Goal: Communication & Community: Answer question/provide support

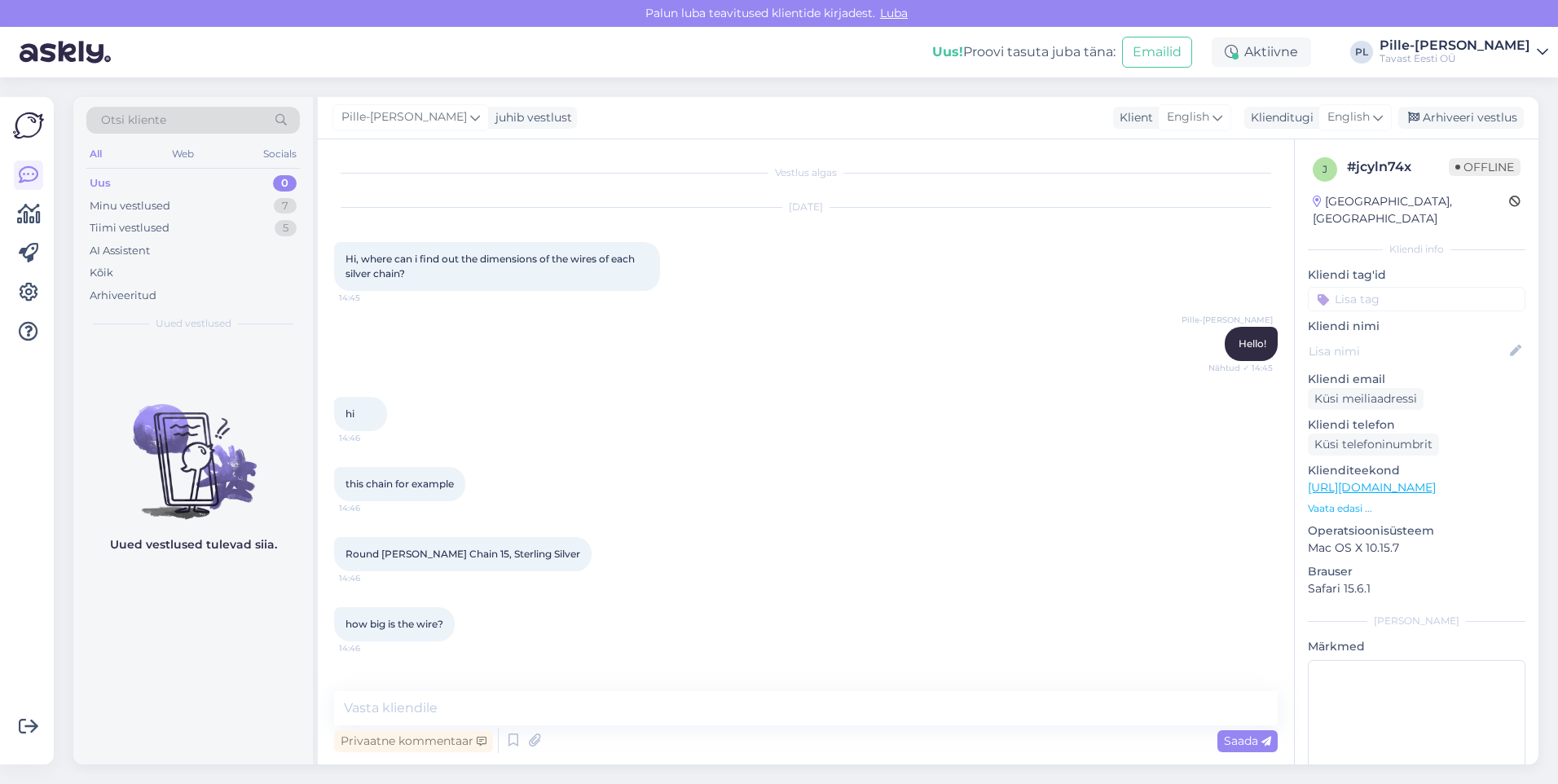
scroll to position [1093, 0]
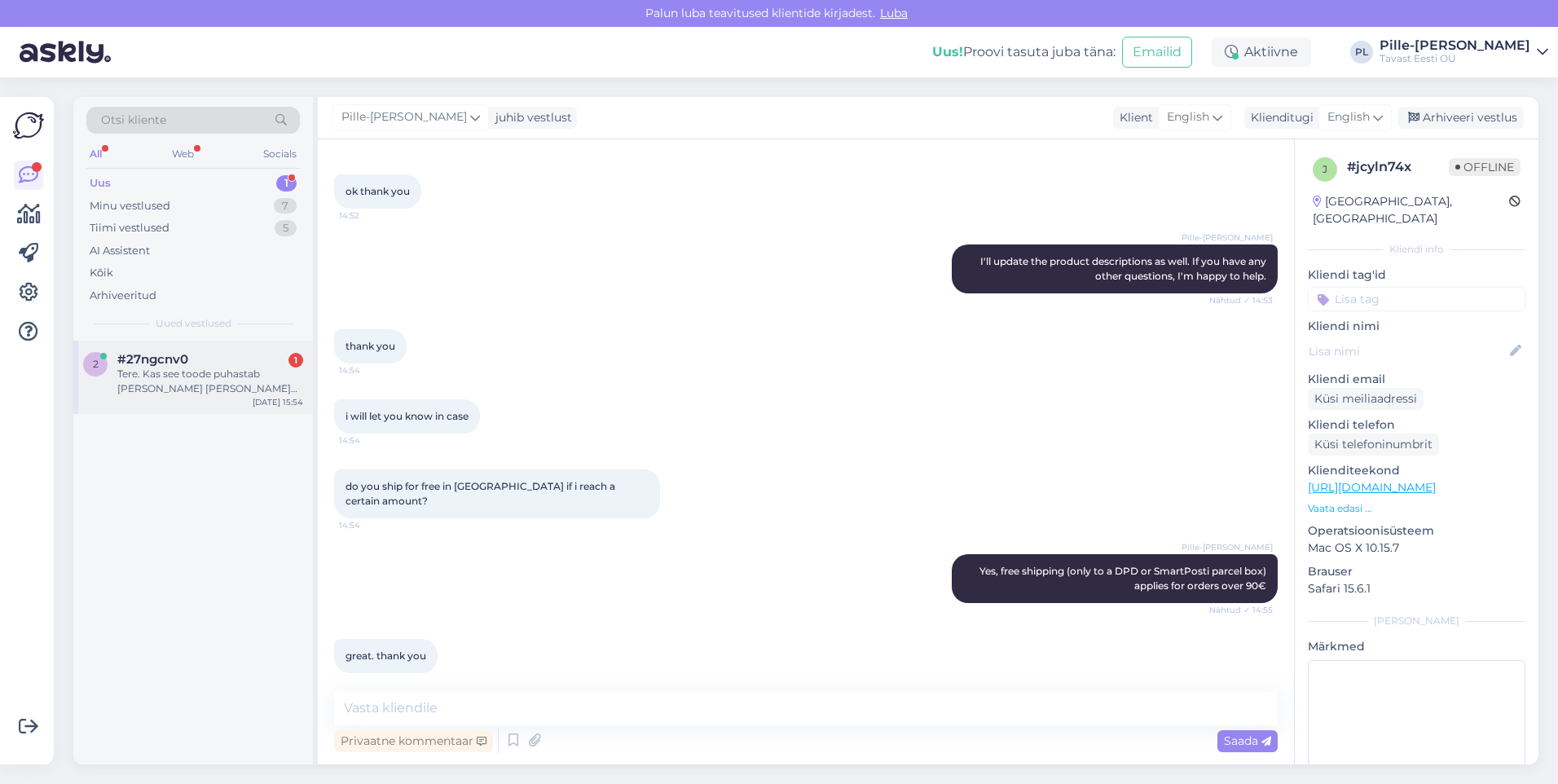
drag, startPoint x: 169, startPoint y: 369, endPoint x: 178, endPoint y: 375, distance: 10.8
click at [172, 372] on div "Tere. Kas see toode puhastab [PERSON_NAME] [PERSON_NAME] poleerimata või lihvim…" at bounding box center [210, 381] width 186 height 29
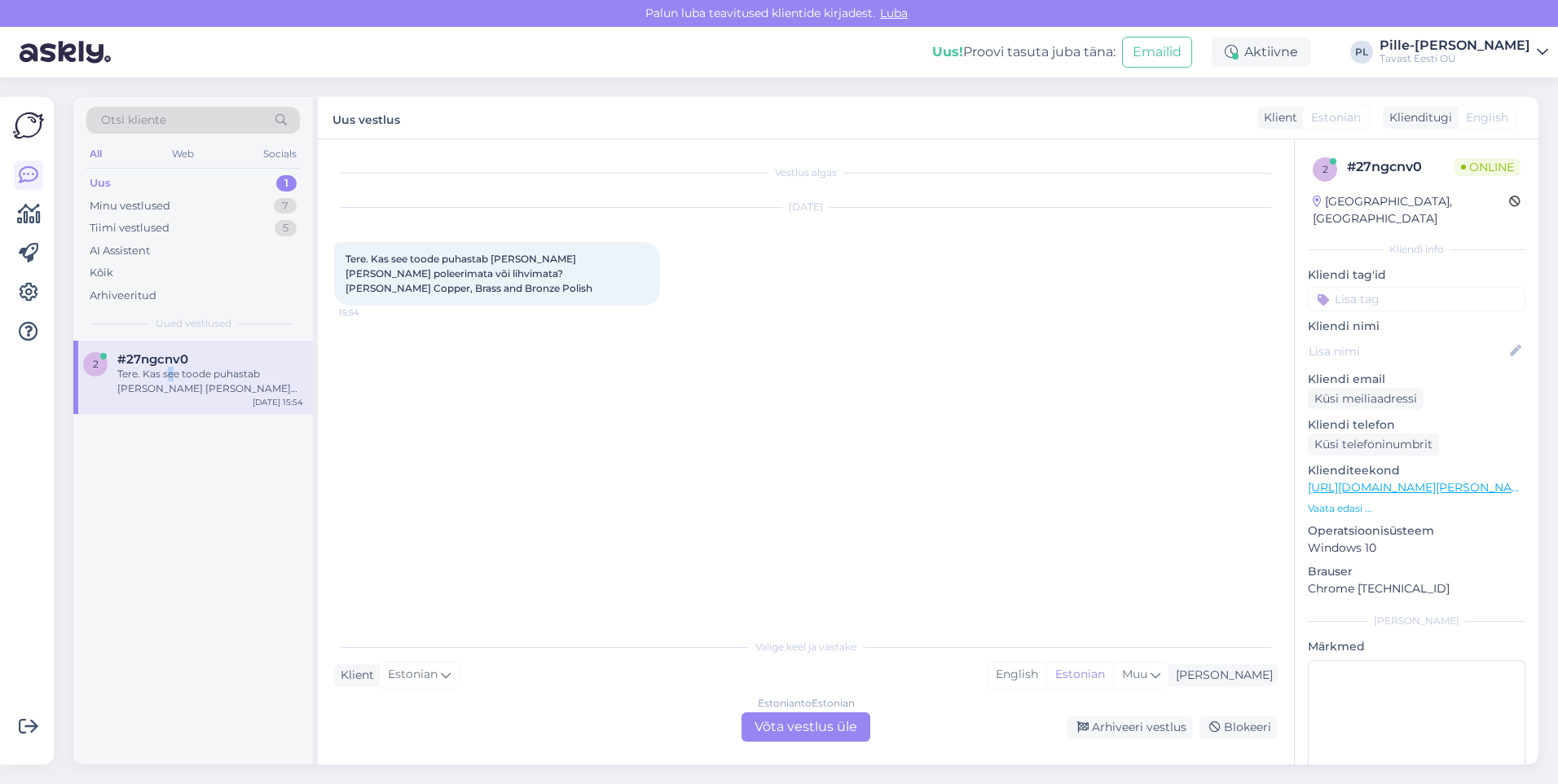
scroll to position [0, 0]
click at [797, 712] on div "Estonian to Estonian Võta vestlus üle" at bounding box center [805, 727] width 129 height 29
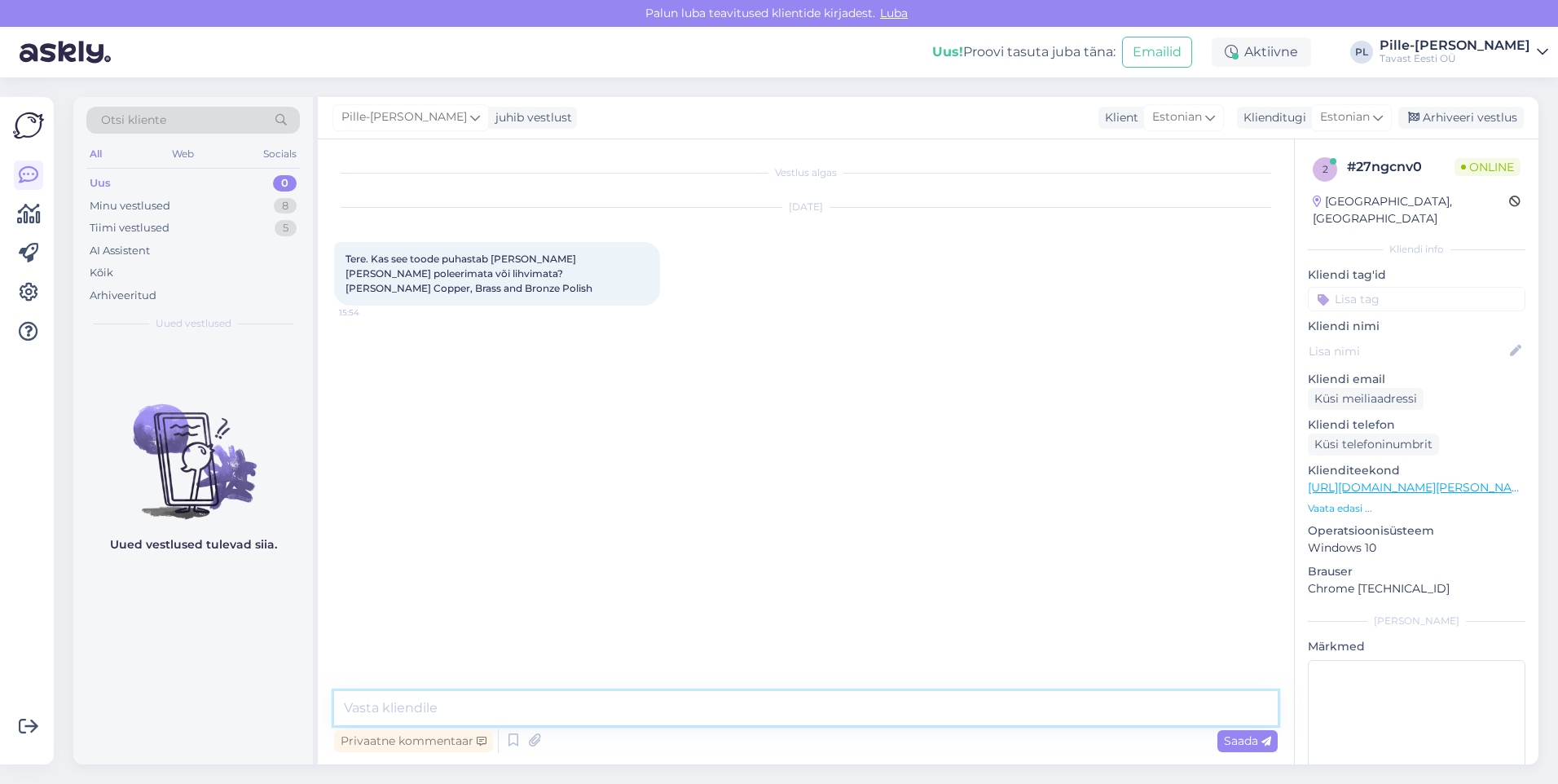
click at [821, 712] on textarea at bounding box center [806, 708] width 944 height 34
type textarea "Tere!"
click at [444, 704] on textarea at bounding box center [806, 708] width 944 height 34
drag, startPoint x: 870, startPoint y: 700, endPoint x: 713, endPoint y: 708, distance: 157.2
click at [713, 708] on textarea "Emulsioon ise ei poleeri, kuid see on mõeldud selleks, et eset lapiga poleerida" at bounding box center [806, 708] width 944 height 34
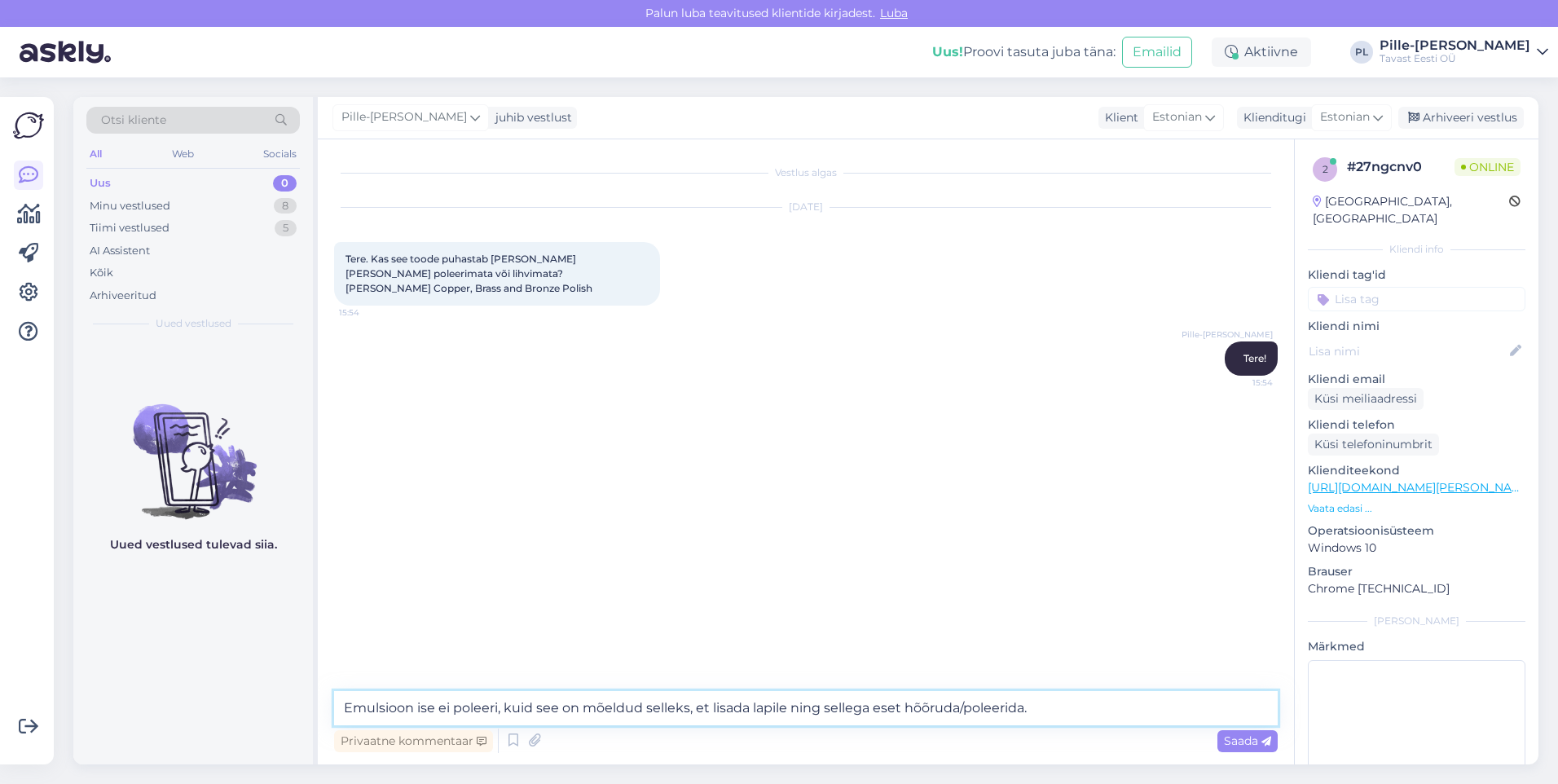
click at [345, 712] on textarea "Emulsioon ise ei poleeri, kuid see on mõeldud selleks, et lisada lapile ning se…" at bounding box center [806, 708] width 944 height 34
click at [480, 707] on textarea "Kindlasti ei lihvi, kuid [PERSON_NAME] ise ei poleeri, kuid see on mõeldud sell…" at bounding box center [806, 708] width 944 height 34
drag, startPoint x: 484, startPoint y: 706, endPoint x: 312, endPoint y: 701, distance: 172.1
click at [312, 701] on div "Otsi kliente All Web Socials Uus 0 Minu vestlused 8 Tiimi vestlused 5 AI Assist…" at bounding box center [805, 431] width 1465 height 667
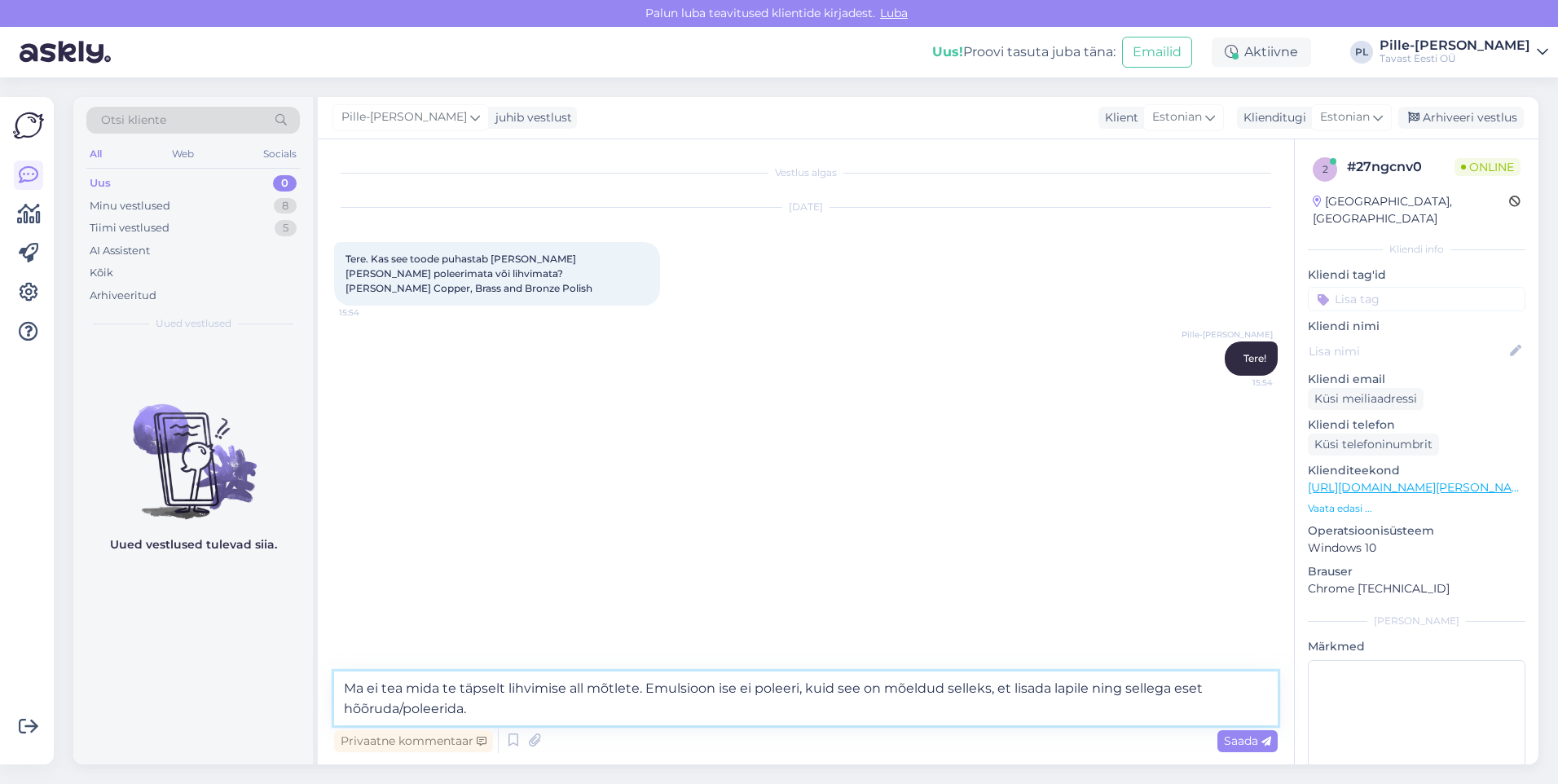
click at [942, 712] on textarea "Ma ei tea mida te täpselt lihvimise all mõtlete. Emulsioon ise ei poleeri, kuid…" at bounding box center [806, 698] width 944 height 54
click at [502, 697] on textarea "Ma ei tea mida te täpselt lihvimise all mõtlete. Emulsioon ise ei poleeri, kuid…" at bounding box center [806, 698] width 944 height 54
click at [442, 718] on textarea "Ma ei tea mida te täpselt lihvimise all mõtlete. Emulsioon ise ei poleeri, kuid…" at bounding box center [806, 698] width 944 height 54
click at [408, 709] on textarea "Ma ei tea mida te täpselt lihvimise all mõtlete. Emulsioon ise ei poleeri, kuid…" at bounding box center [806, 698] width 944 height 54
click at [473, 707] on textarea "Ma ei tea mida te täpselt lihvimise all mõtlete. Emulsioon ise ei poleeri, kuid…" at bounding box center [806, 698] width 944 height 54
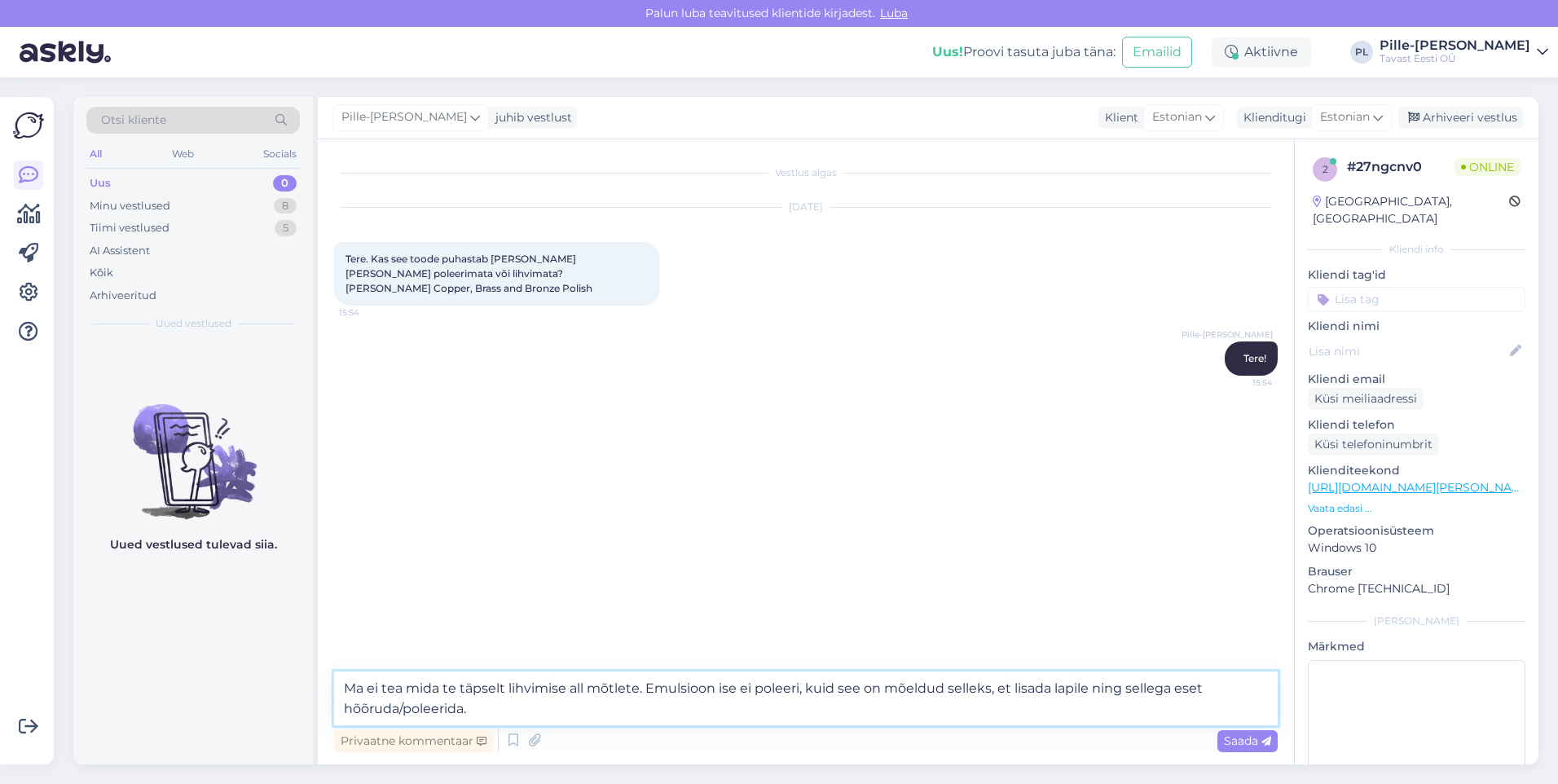
click at [461, 712] on textarea "Ma ei tea mida te täpselt lihvimise all mõtlete. Emulsioon ise ei poleeri, kuid…" at bounding box center [806, 698] width 944 height 54
click at [608, 708] on textarea "Ma ei tea mida te täpselt lihvimise all mõtlete. Emulsioon ise ei poleeri, kuid…" at bounding box center [806, 698] width 944 height 54
type textarea "Ma ei tea mida te täpselt lihvimise all mõtlete. Emulsioon ise ei poleeri, kuid…"
click at [1252, 738] on span "Saada" at bounding box center [1248, 741] width 48 height 14
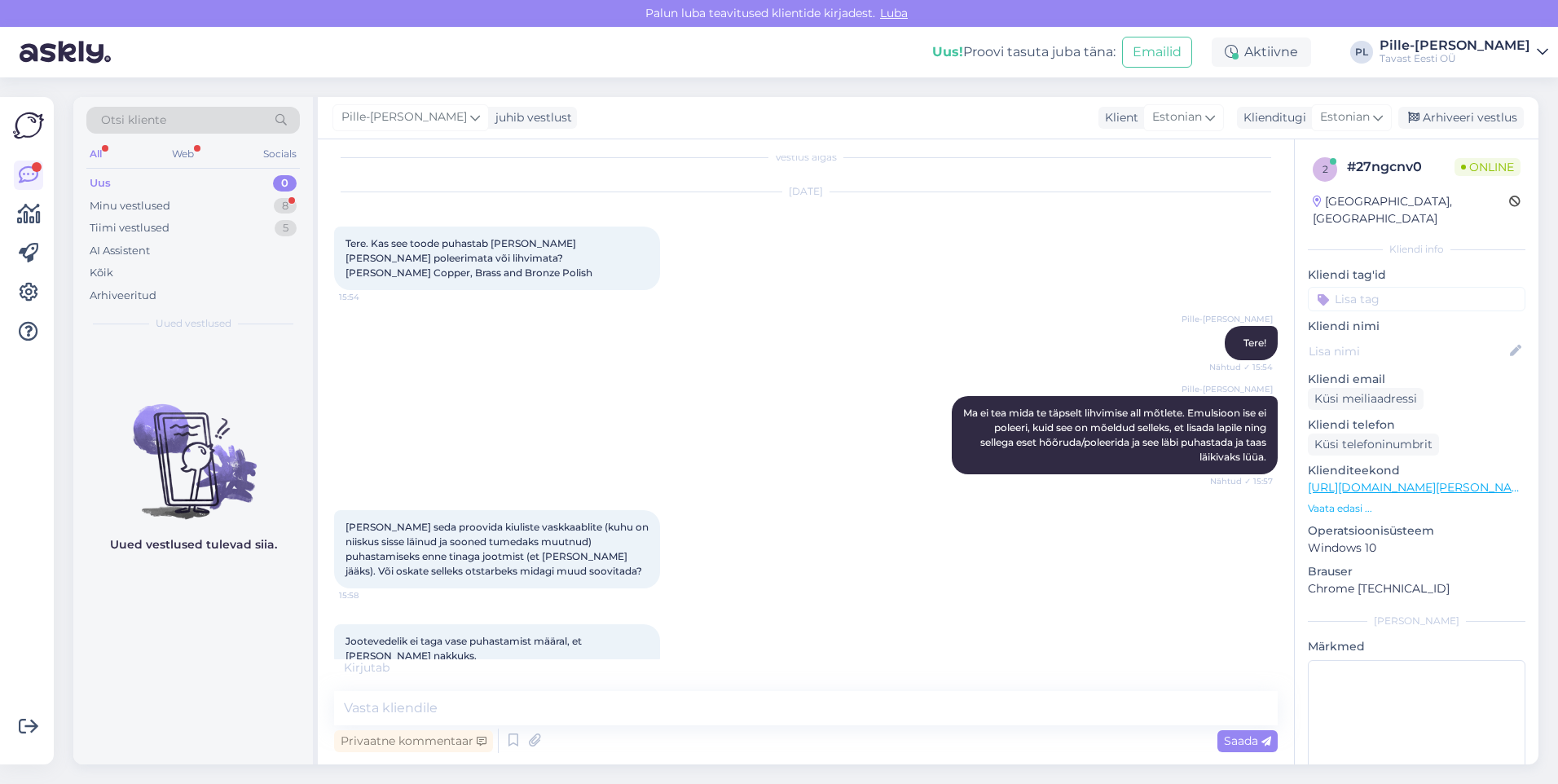
scroll to position [86, 0]
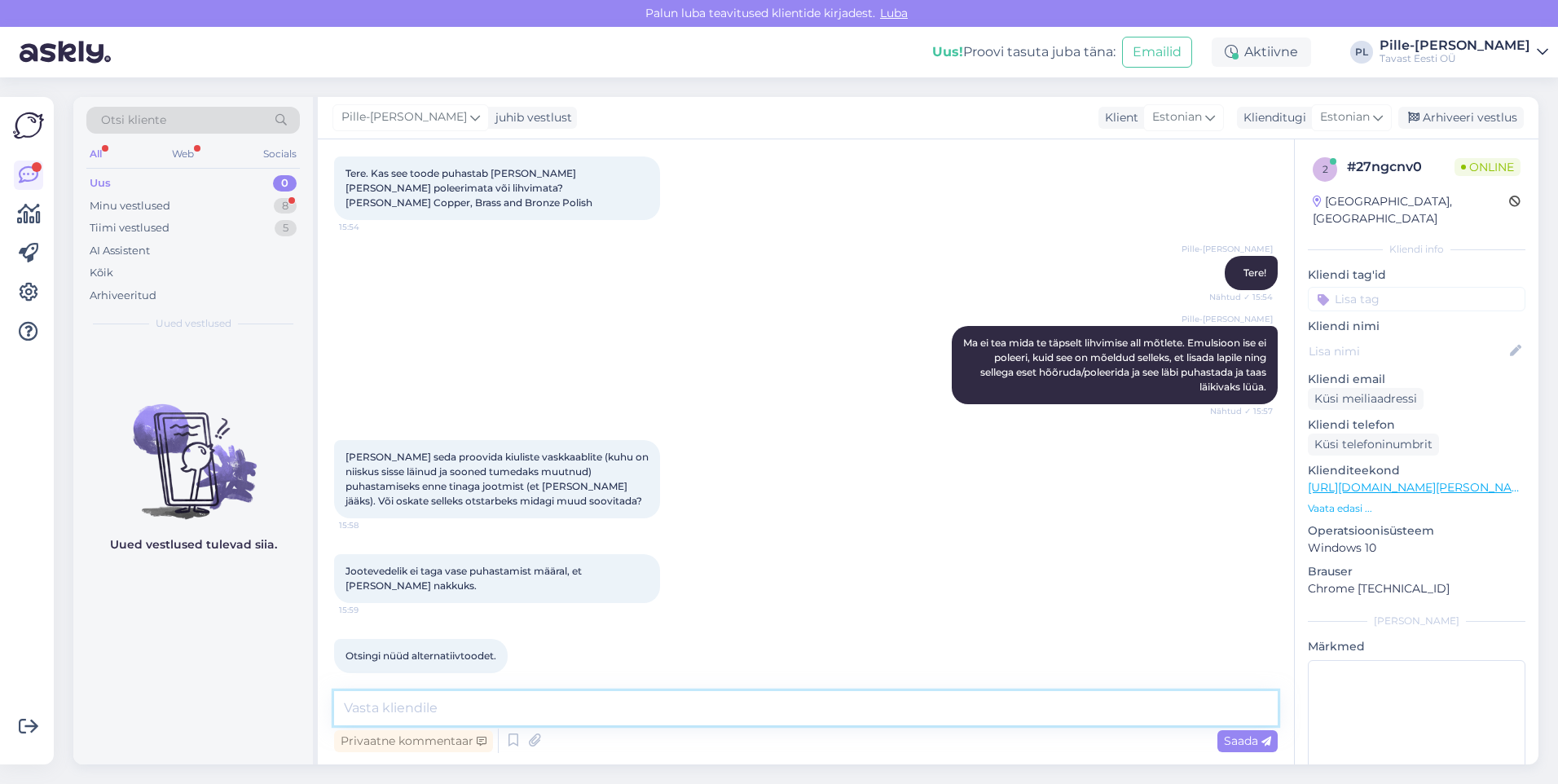
click at [862, 712] on textarea at bounding box center [806, 708] width 944 height 34
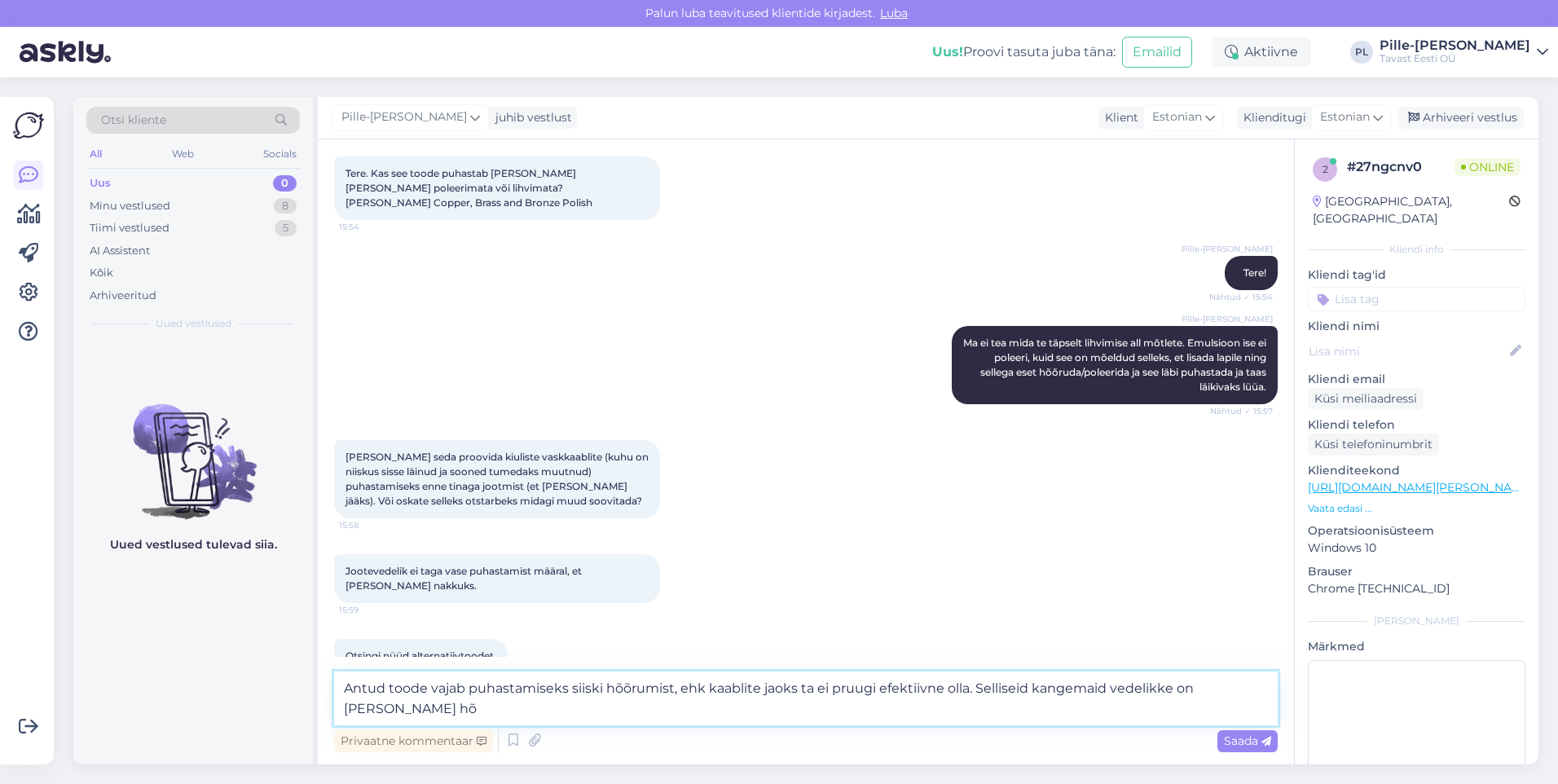
scroll to position [103, 0]
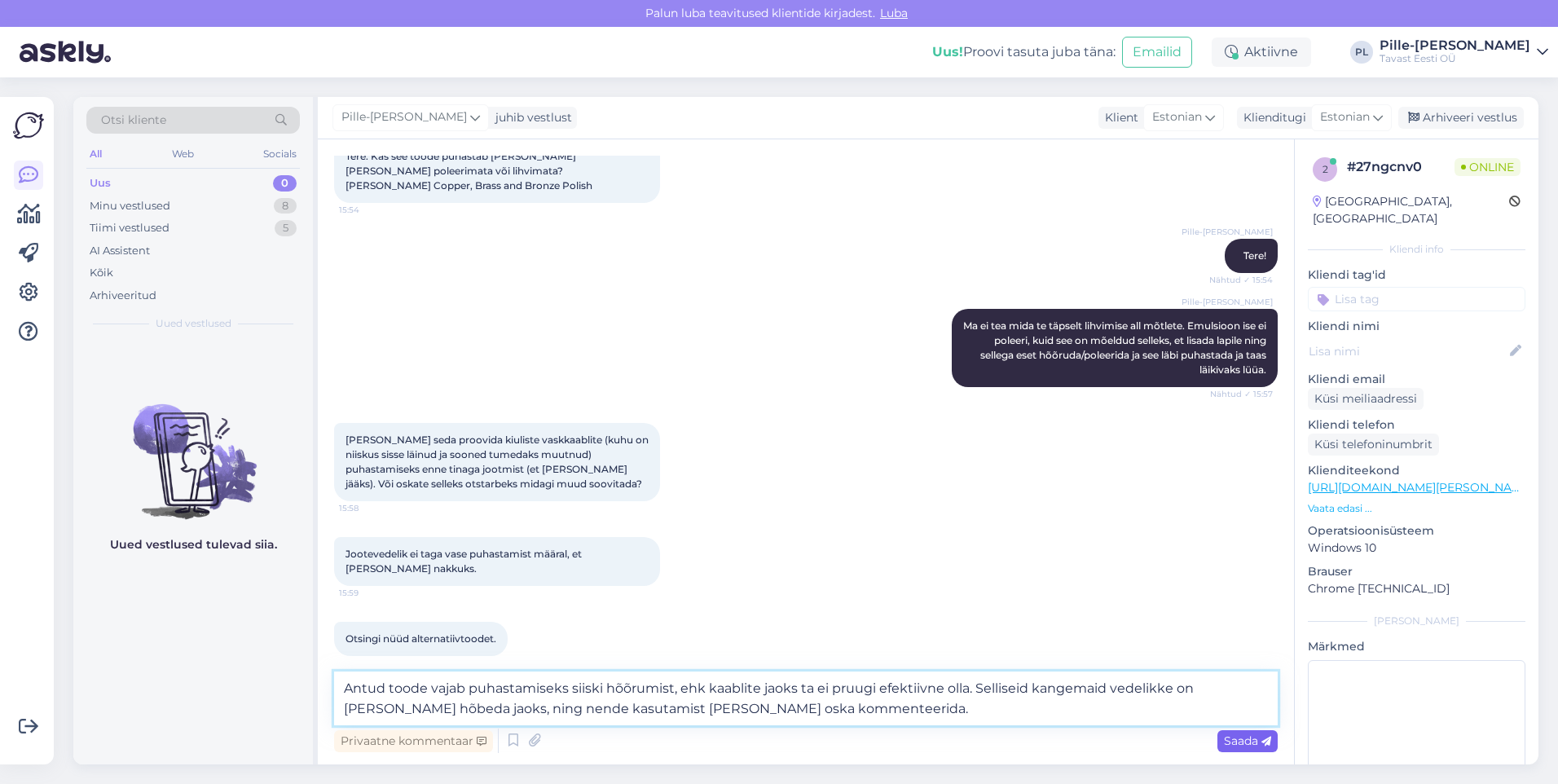
type textarea "Antud toode vajab puhastamiseks siiski hõõrumist, ehk kaablite jaoks ta ei pruu…"
click at [1258, 738] on span "Saada" at bounding box center [1248, 741] width 48 height 14
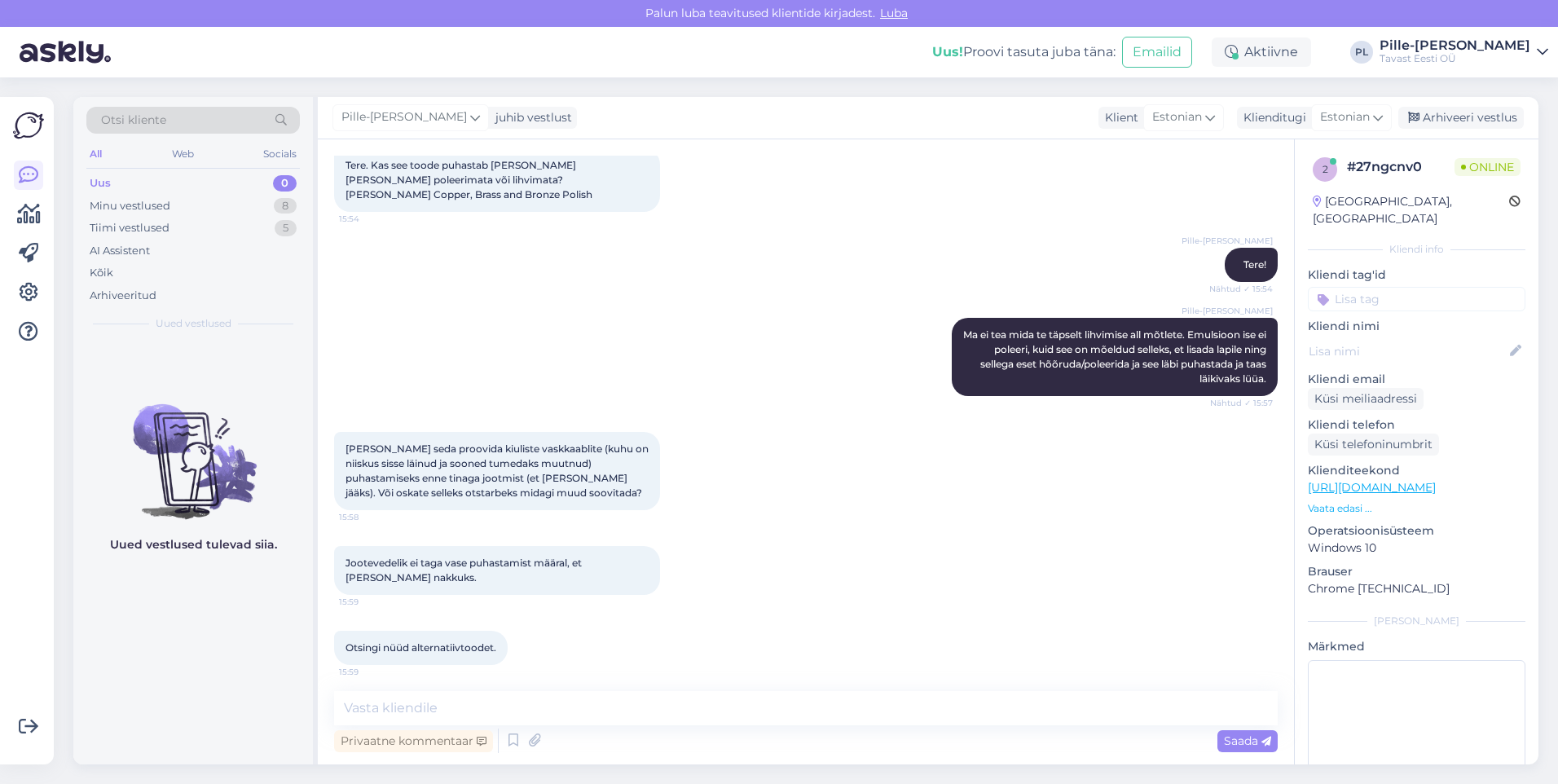
scroll to position [200, 0]
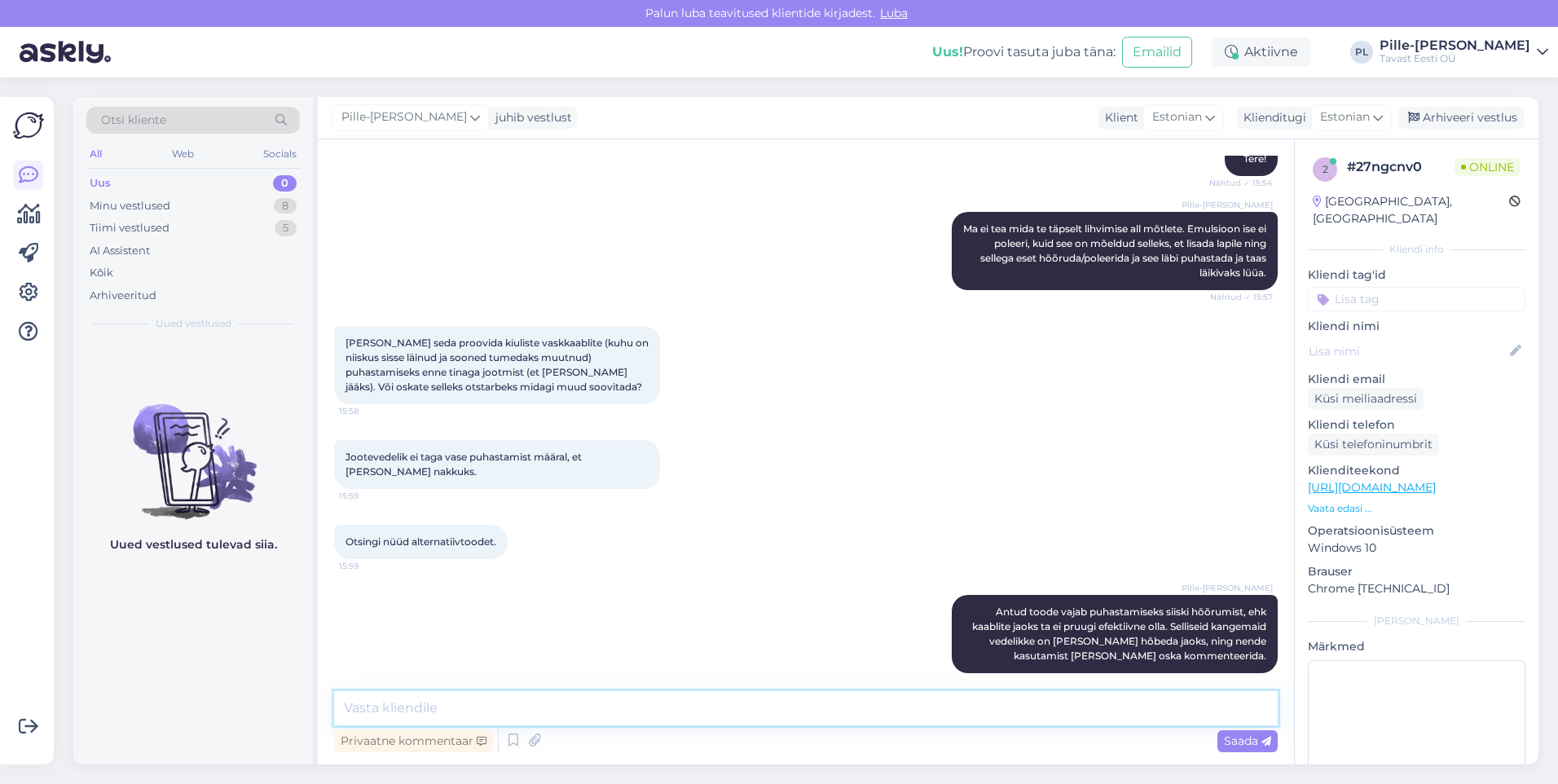
click at [931, 716] on textarea at bounding box center [806, 708] width 944 height 34
click at [679, 703] on textarea "Kangemate ainete all pean silmas, et aine puhastab lihtsalt otsesel kokkupuutel." at bounding box center [806, 708] width 944 height 34
type textarea "Kangemate ainete all pean silmas, et aine puhastab ka lihtsalt otsesel kokkupuu…"
click at [1234, 741] on span "Saada" at bounding box center [1248, 741] width 48 height 14
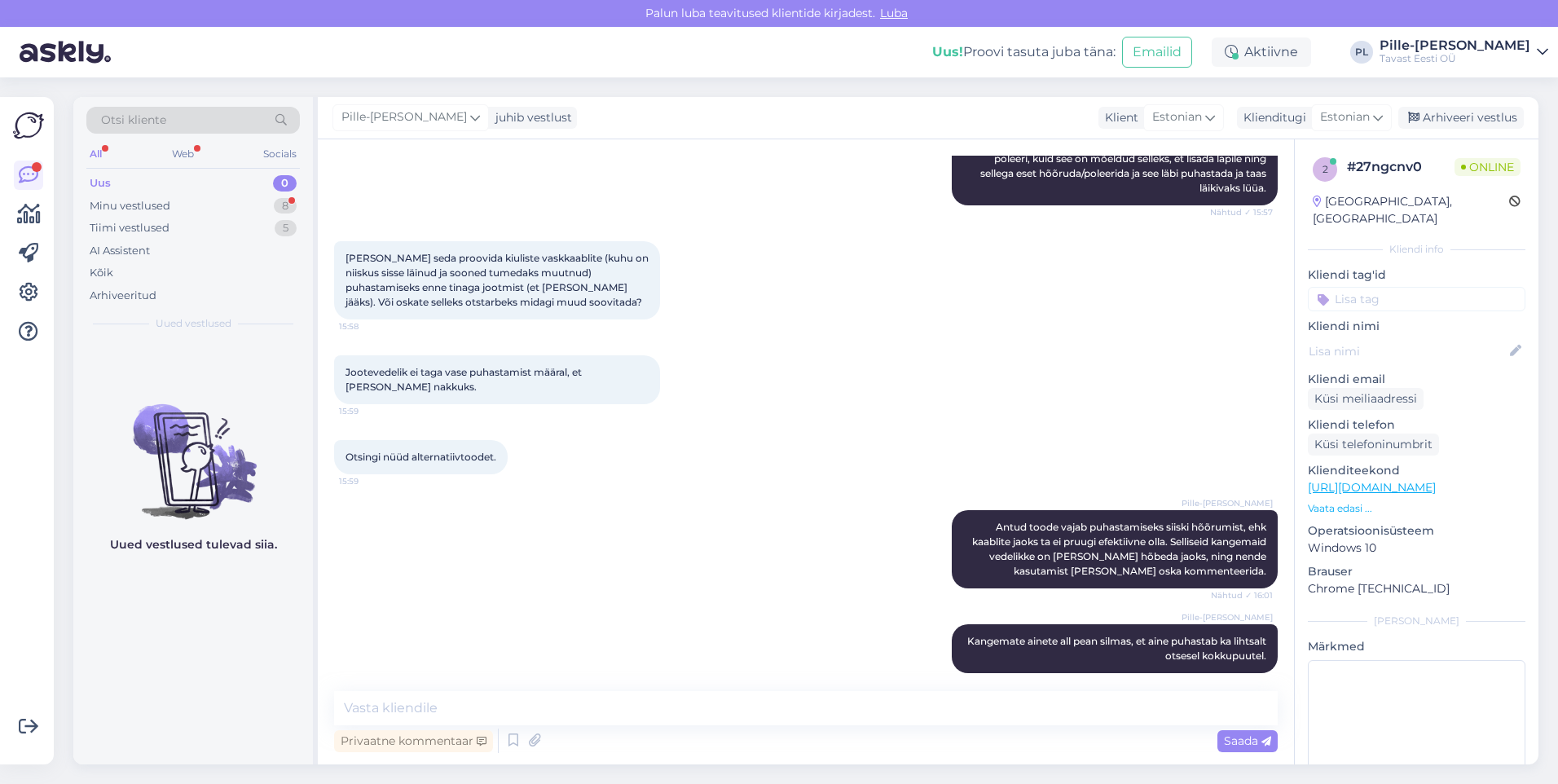
scroll to position [369, 0]
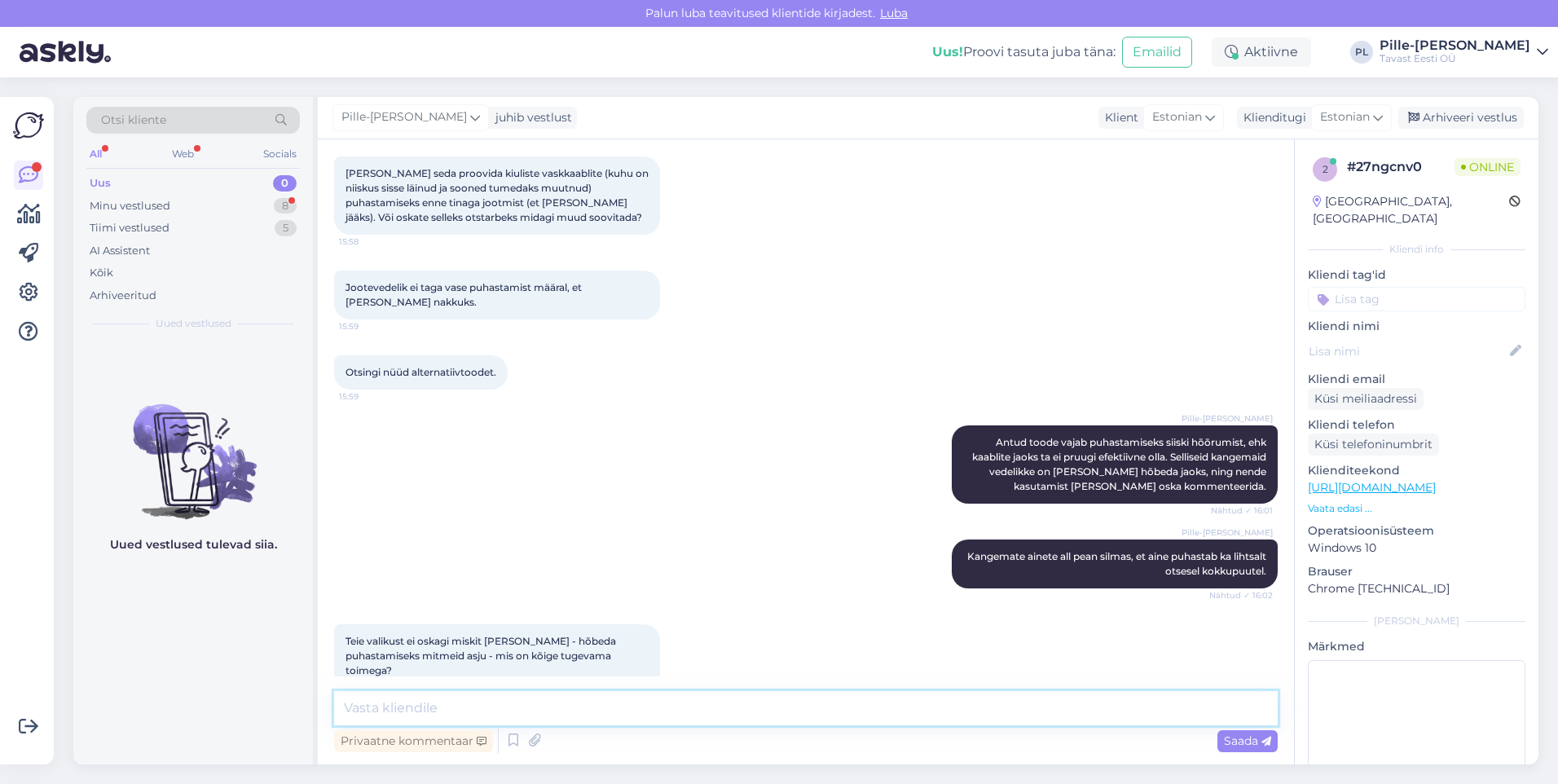
click at [964, 705] on textarea at bounding box center [806, 708] width 944 height 34
click at [554, 708] on textarea "[PERSON_NAME]" at bounding box center [806, 708] width 944 height 34
paste textarea "[URL][DOMAIN_NAME][PERSON_NAME]"
type textarea "[PERSON_NAME], väiksem [PERSON_NAME] on hetkel laost otsas, aga see on kohe ole…"
click at [1245, 735] on span "Saada" at bounding box center [1248, 741] width 48 height 14
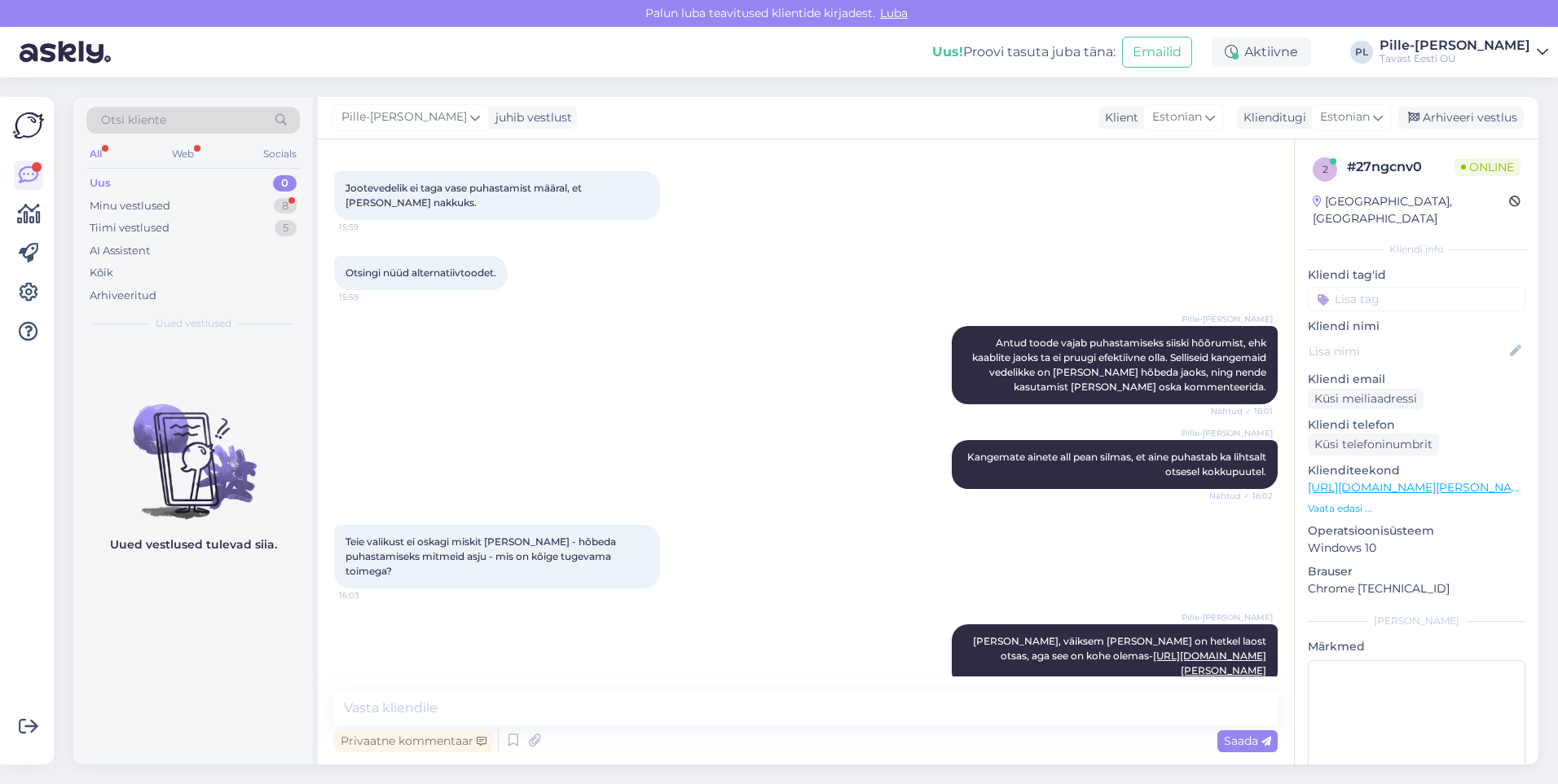
scroll to position [553, 0]
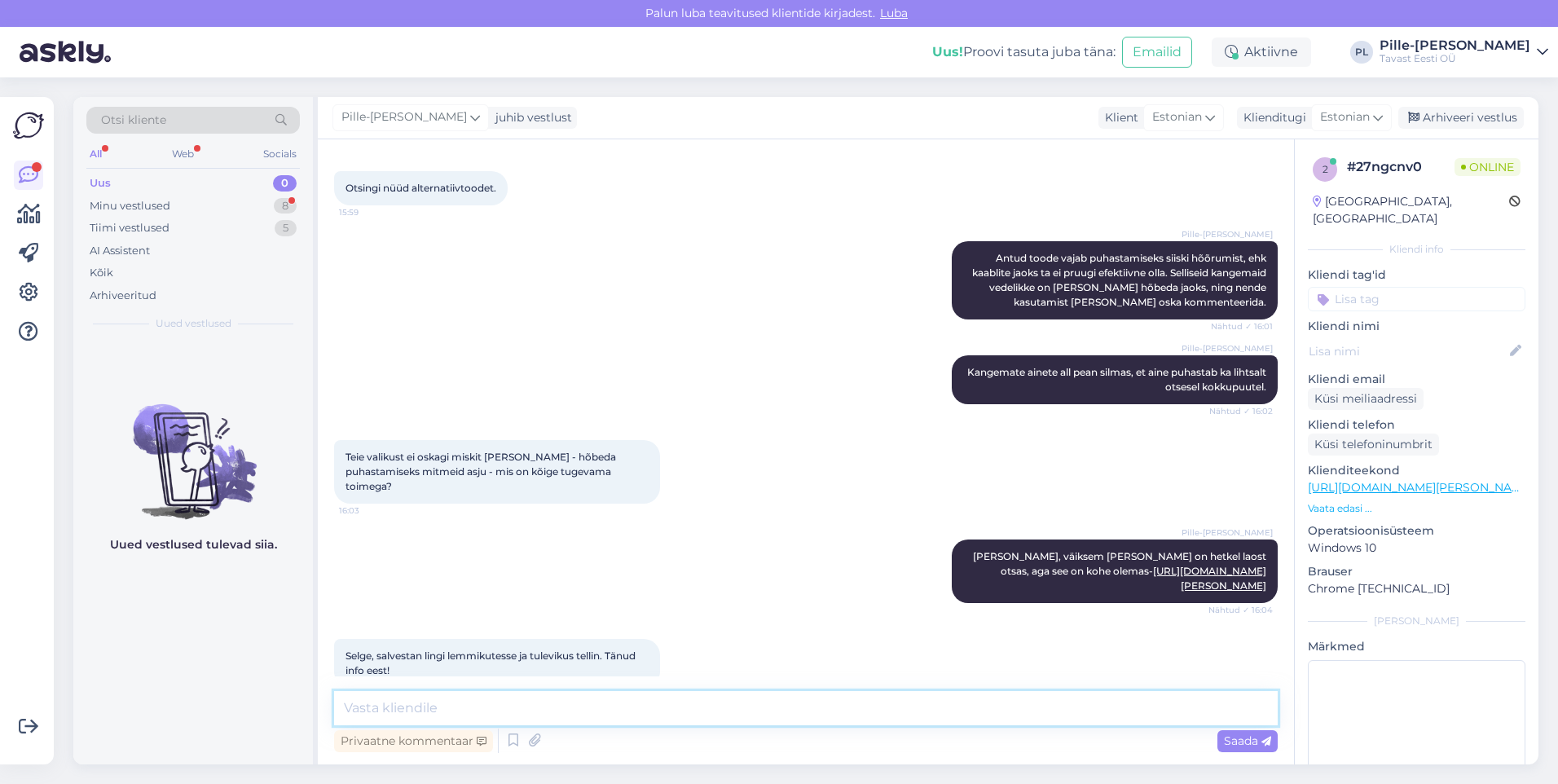
click at [644, 708] on textarea at bounding box center [806, 708] width 944 height 34
type textarea "K"
paste textarea "[URL][DOMAIN_NAME][PERSON_NAME]"
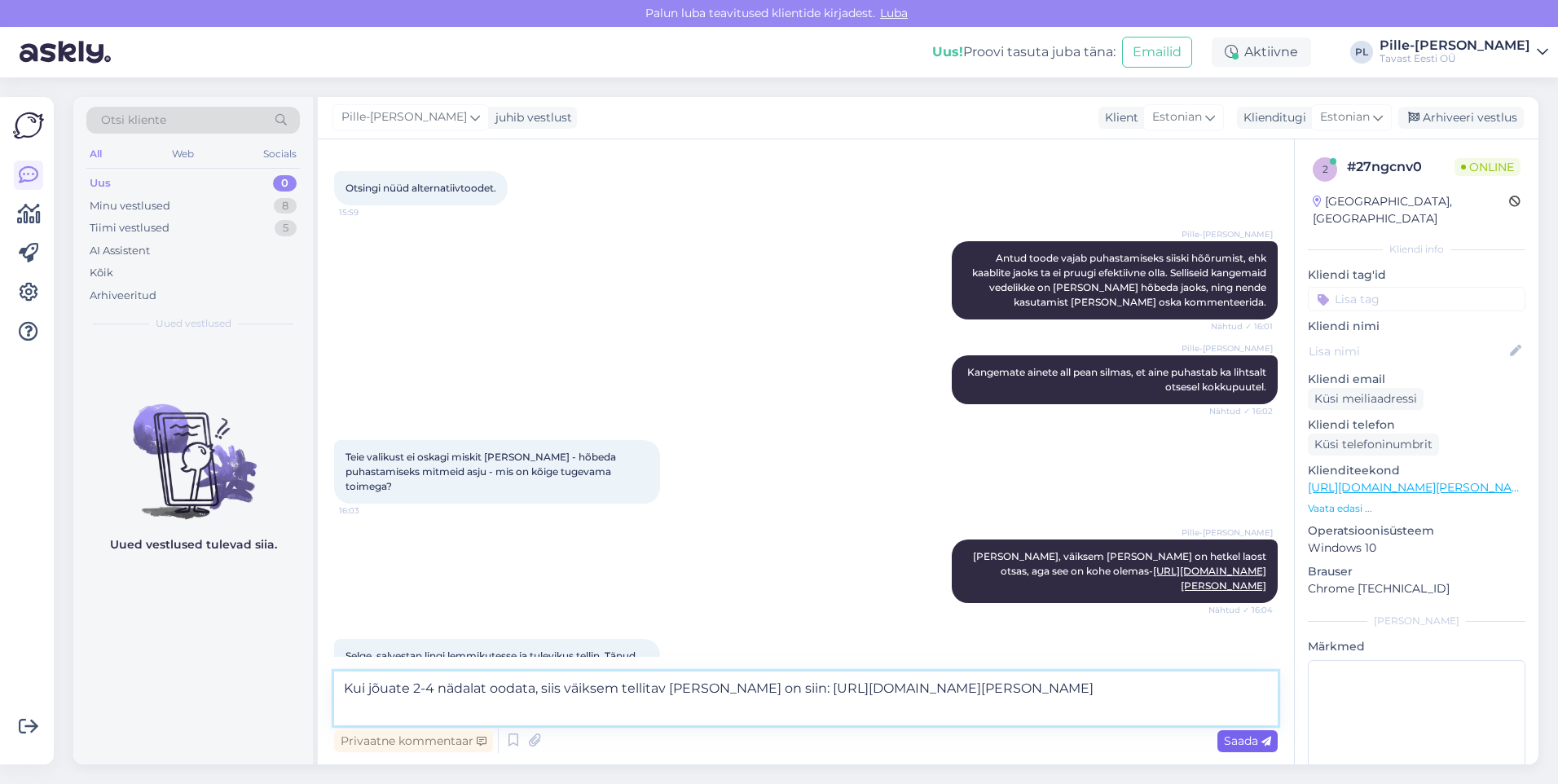
type textarea "Kui jõuate 2-4 nädalat oodata, siis väiksem tellitav [PERSON_NAME] on siin: [UR…"
click at [1232, 735] on span "Saada" at bounding box center [1248, 741] width 48 height 14
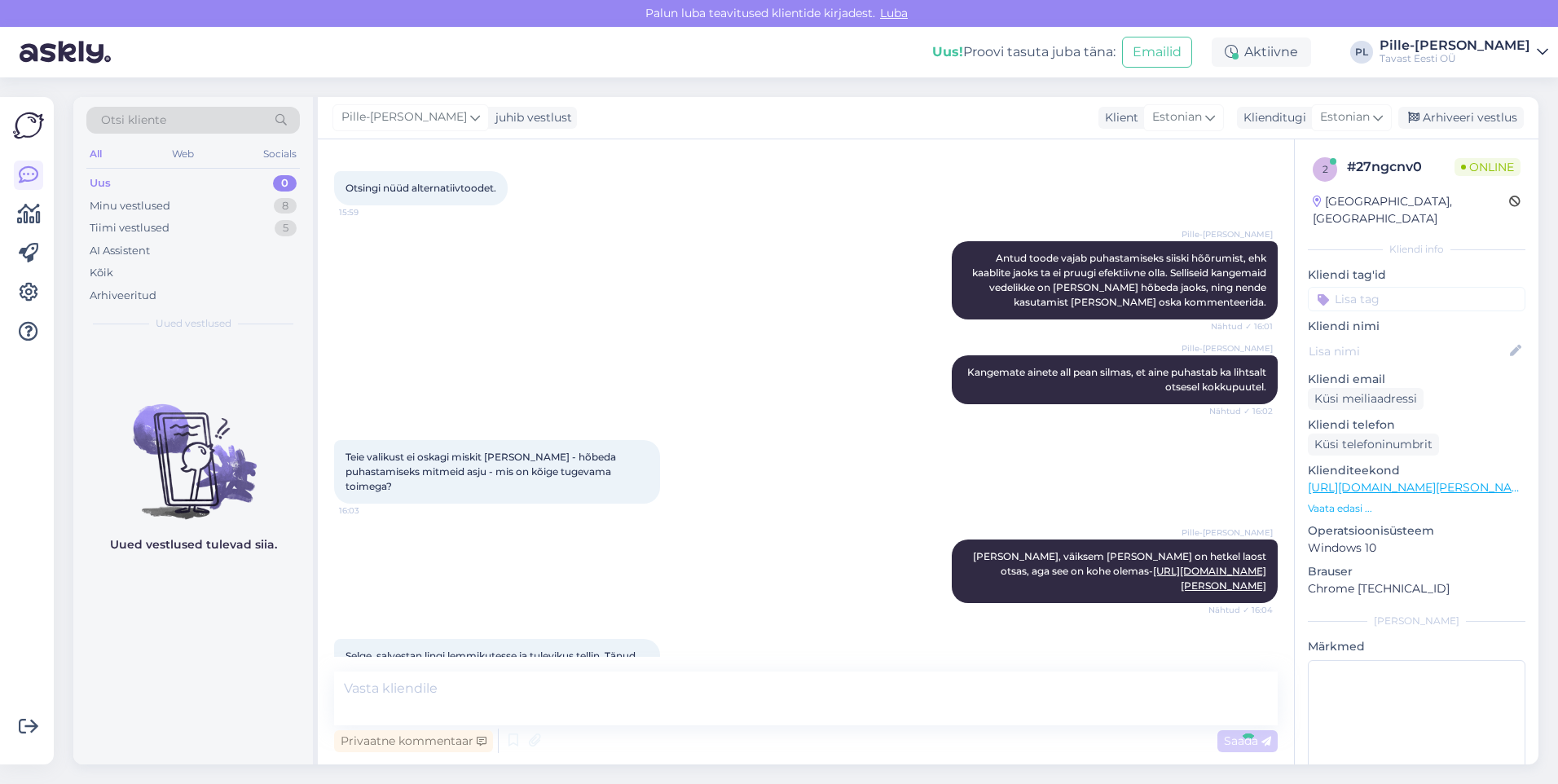
scroll to position [653, 0]
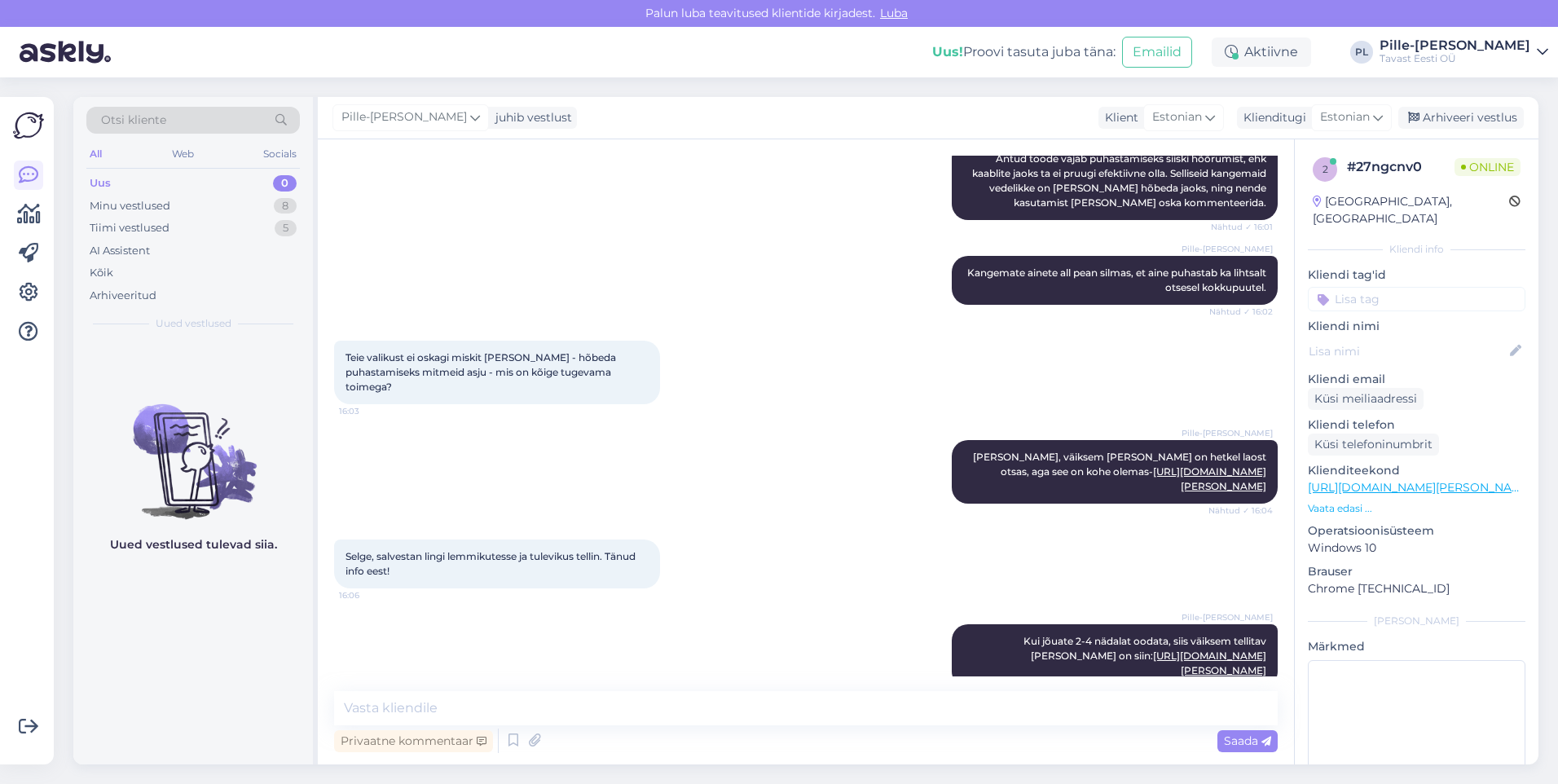
click at [1091, 687] on div "Vestlus algas [DATE] Tere. Kas see toode puhastab [PERSON_NAME] [PERSON_NAME] p…" at bounding box center [805, 452] width 977 height 625
click at [1091, 694] on textarea at bounding box center [806, 708] width 944 height 34
click at [936, 703] on textarea at bounding box center [806, 708] width 944 height 34
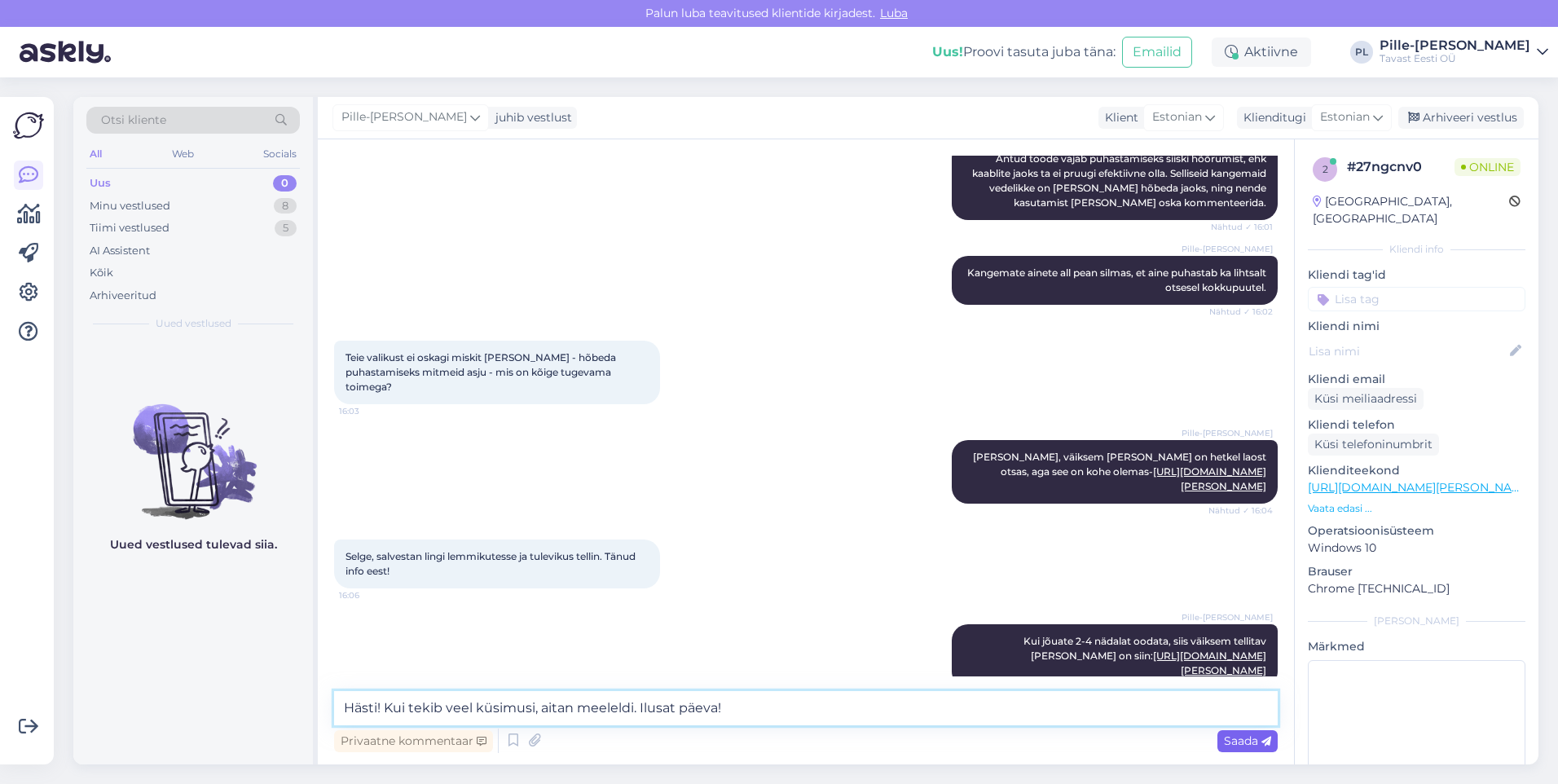
type textarea "Hästi! Kui tekib veel küsimusi, aitan meeleldi. Ilusat päeva!"
click at [1254, 738] on span "Saada" at bounding box center [1248, 741] width 48 height 14
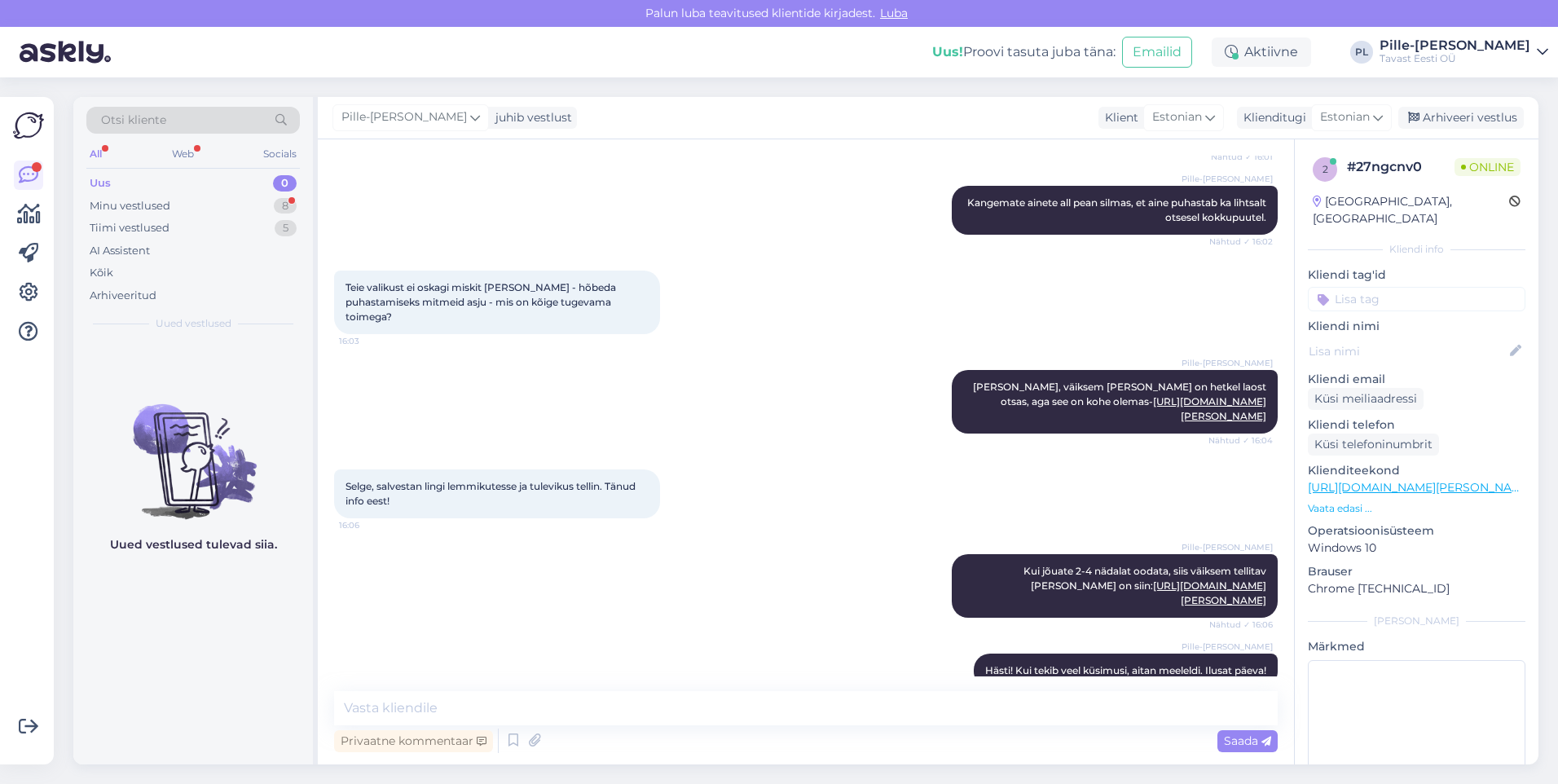
scroll to position [793, 0]
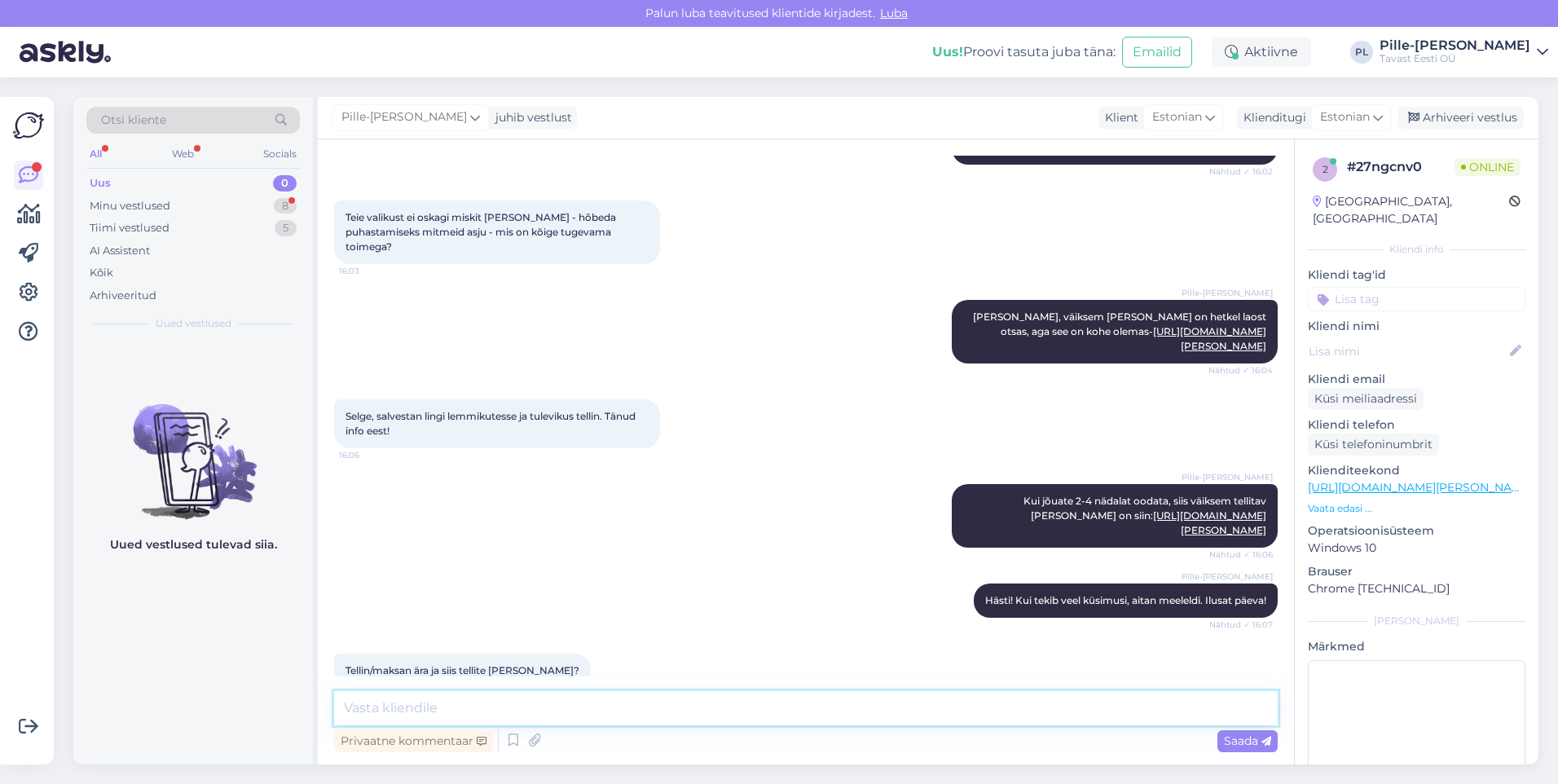
click at [600, 712] on textarea at bounding box center [806, 708] width 944 height 34
type textarea "j"
type textarea "Just nii"
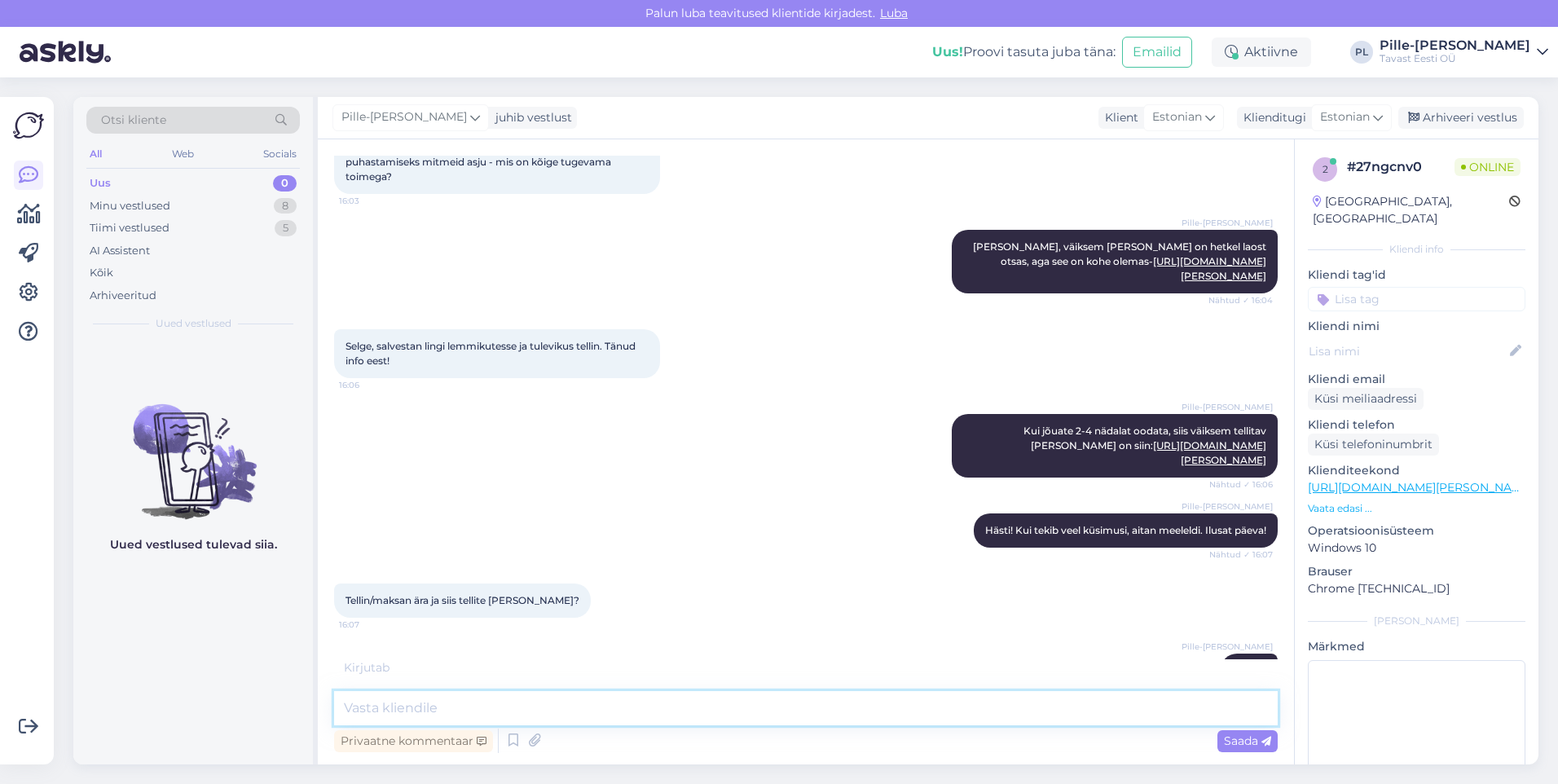
click at [748, 707] on textarea at bounding box center [806, 708] width 944 height 34
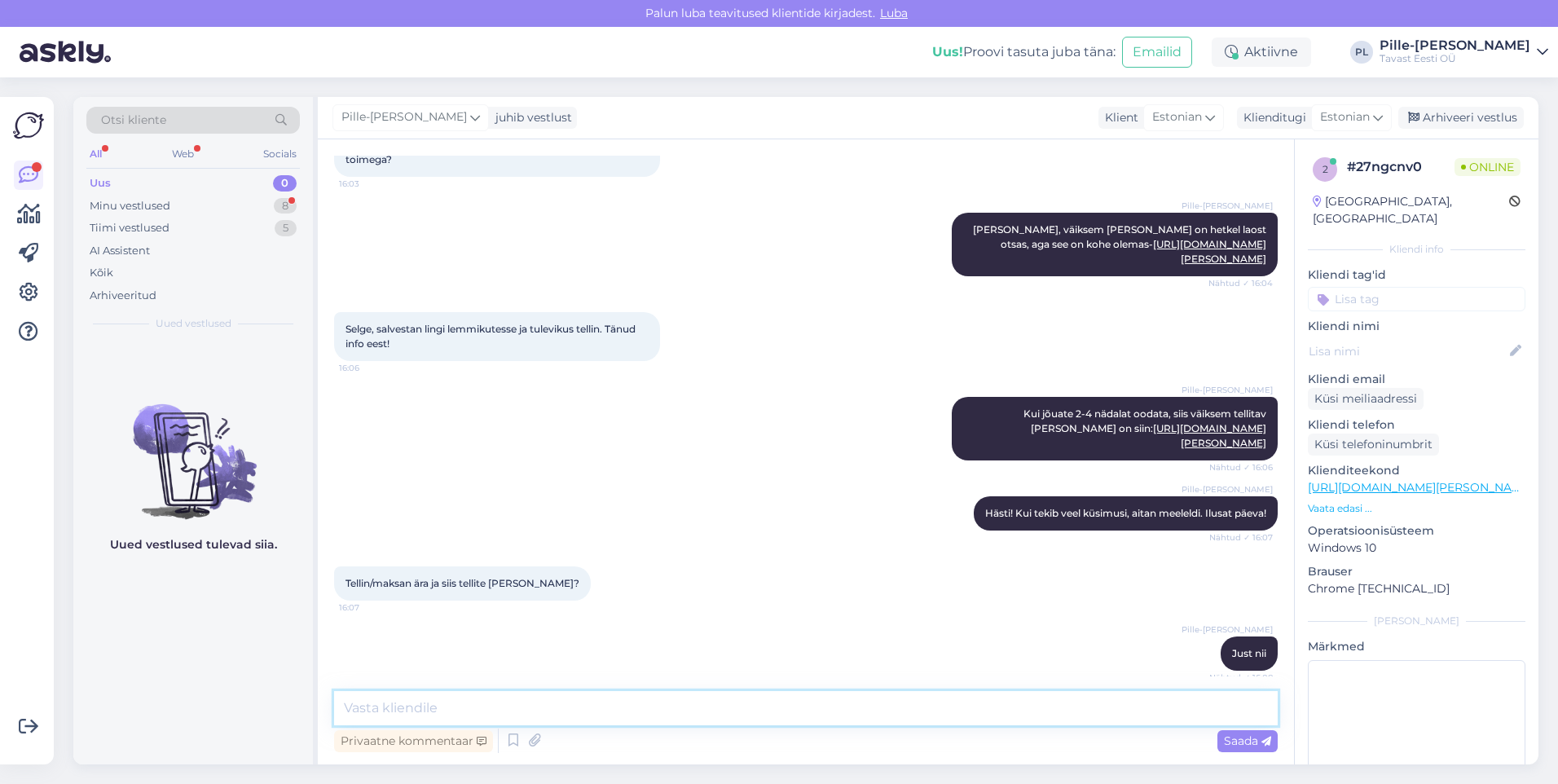
scroll to position [963, 0]
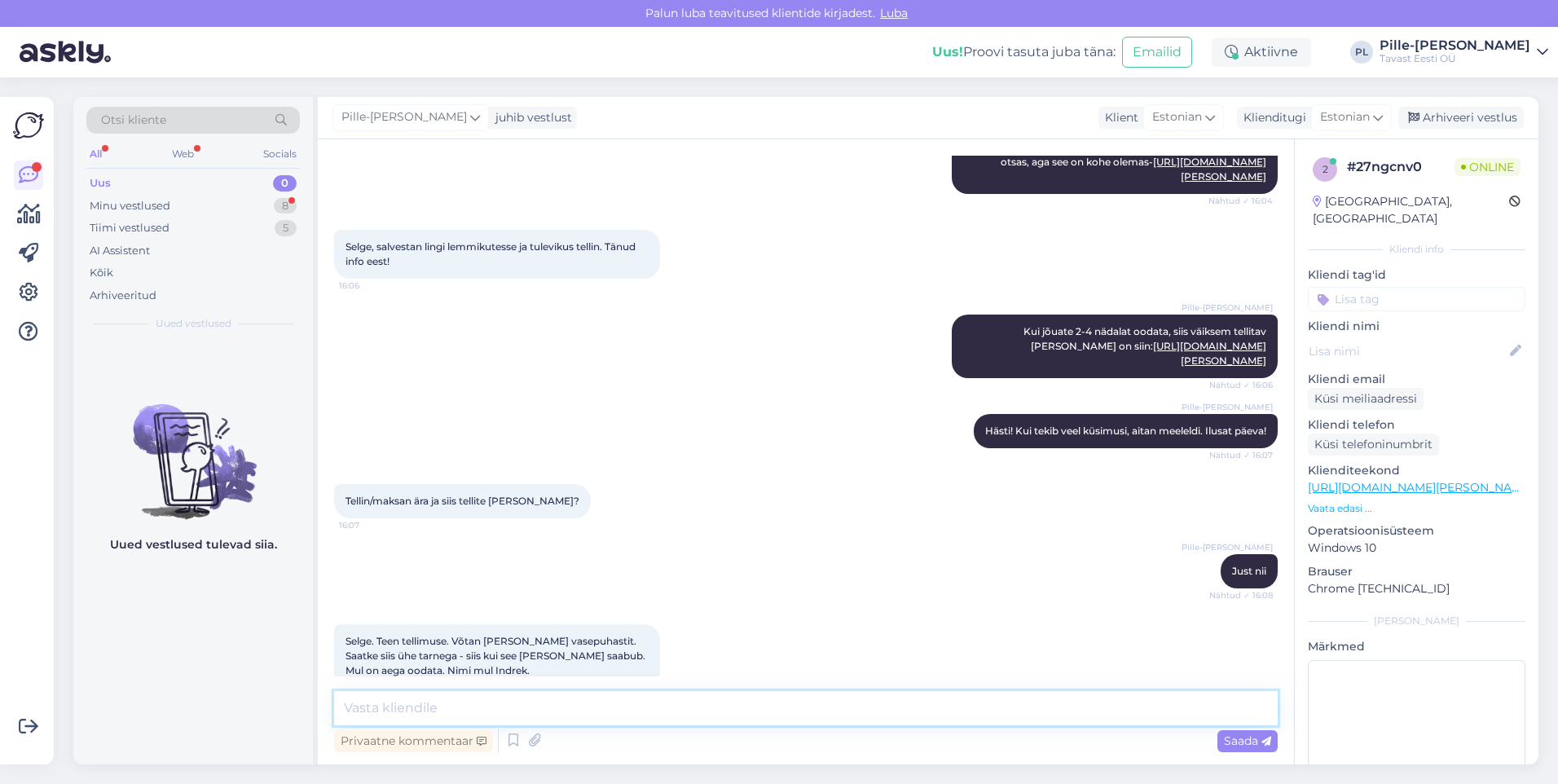
click at [614, 705] on textarea at bounding box center [806, 708] width 944 height 34
type textarea "Selge, täname :)"
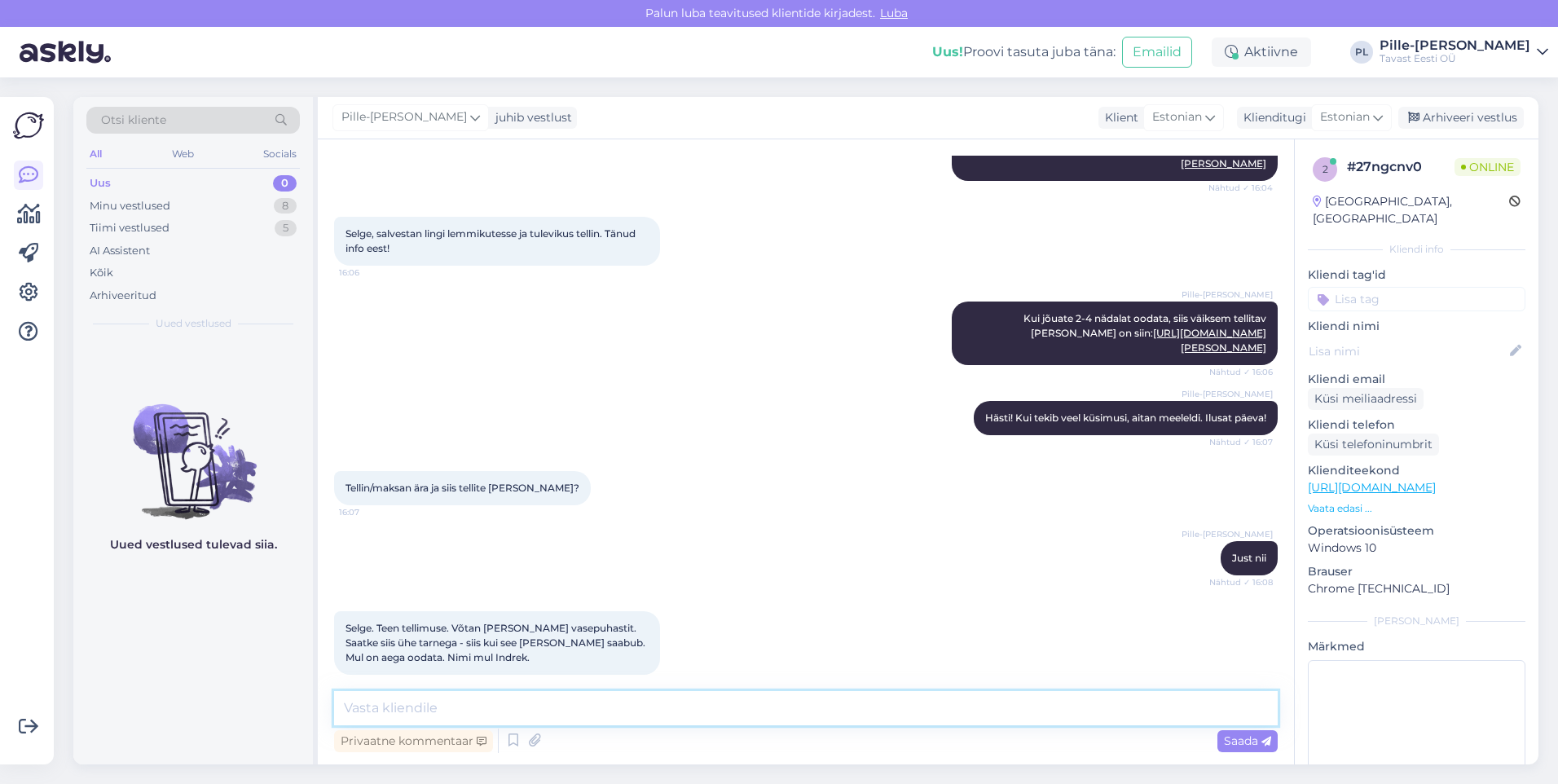
scroll to position [1033, 0]
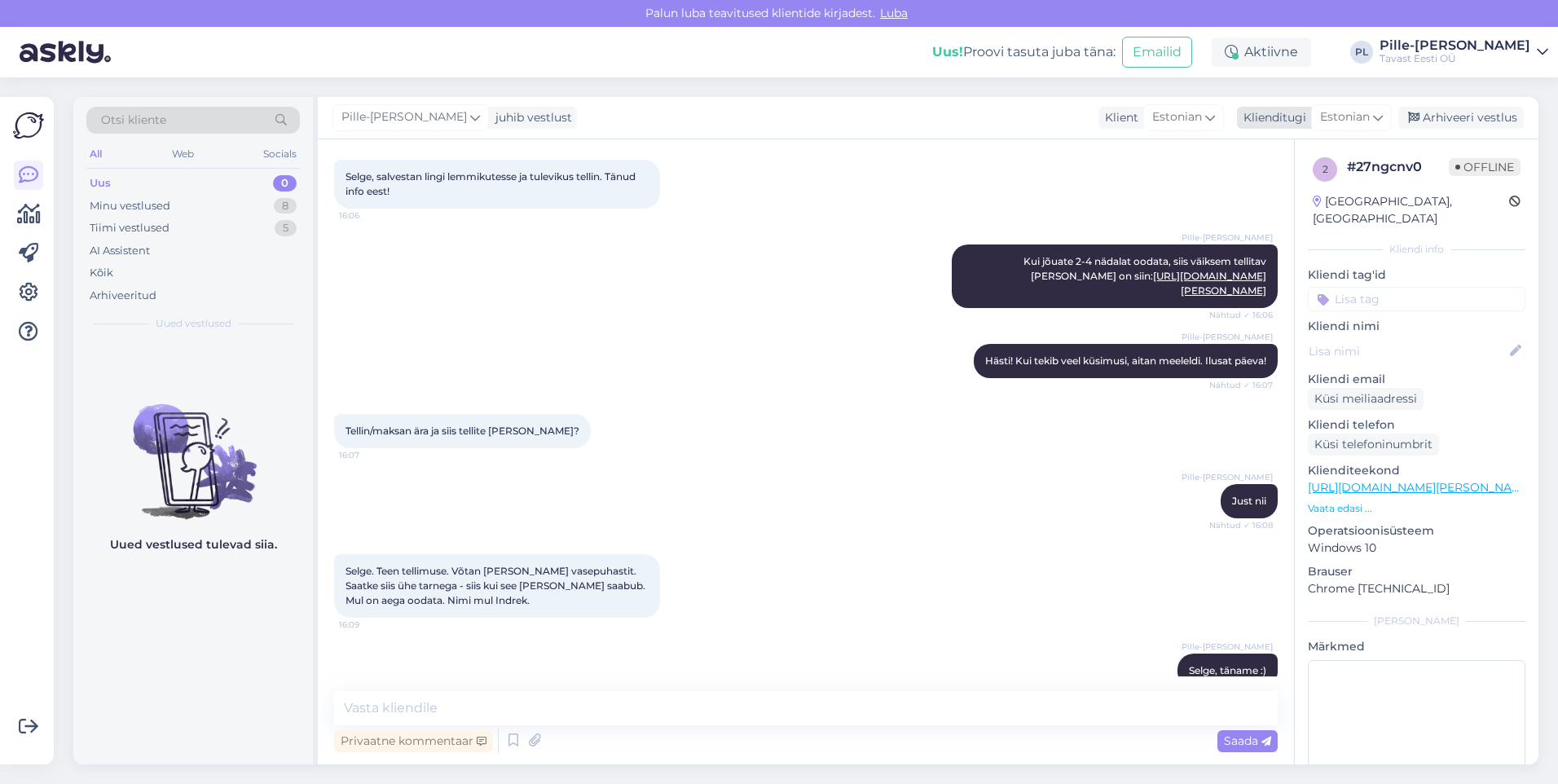
drag, startPoint x: 1486, startPoint y: 122, endPoint x: 1459, endPoint y: 122, distance: 27.0
click at [1486, 122] on div "Arhiveeri vestlus" at bounding box center [1461, 117] width 125 height 22
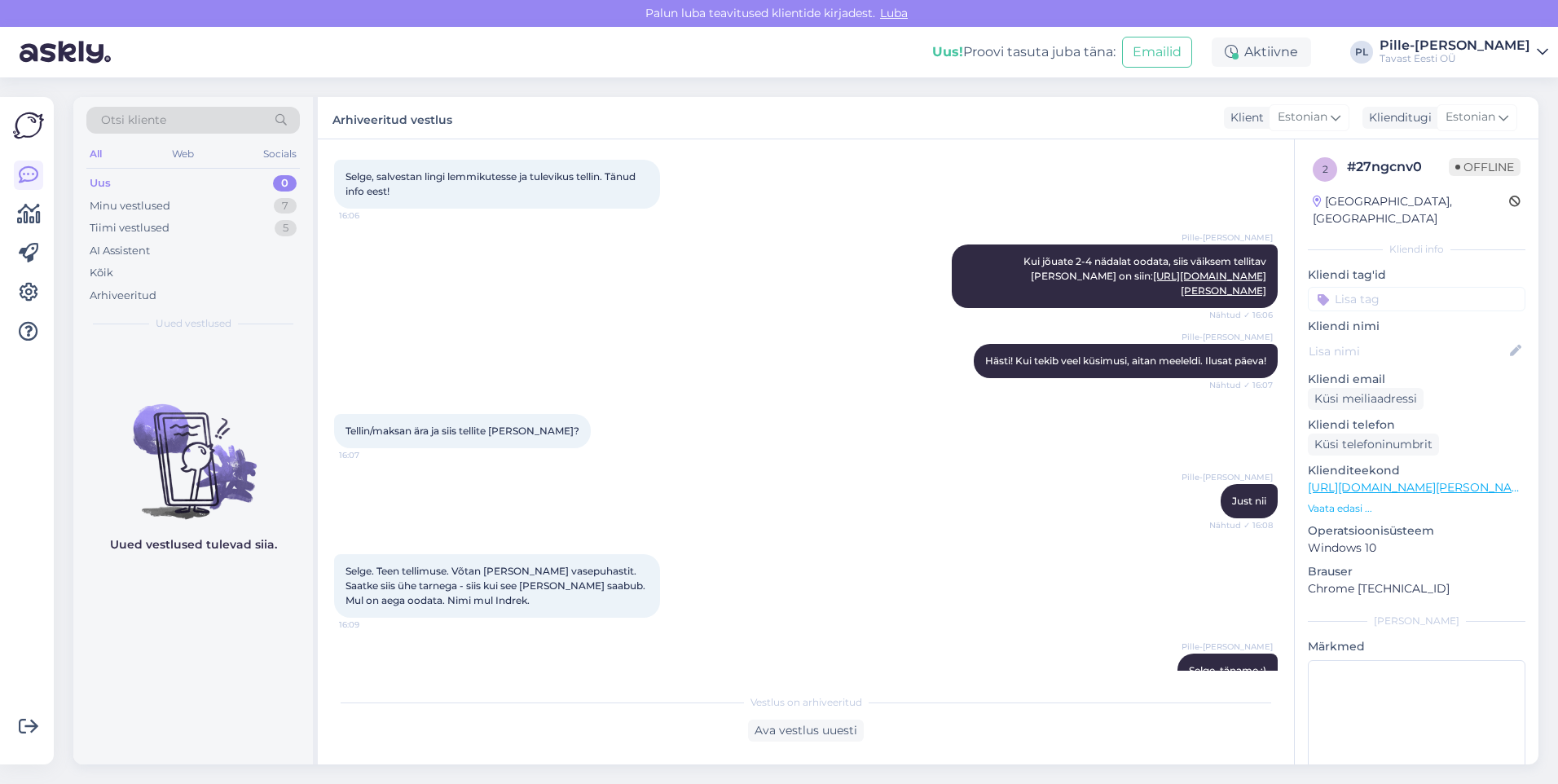
click at [249, 185] on div "Uus 0" at bounding box center [192, 183] width 214 height 23
